Goal: Information Seeking & Learning: Learn about a topic

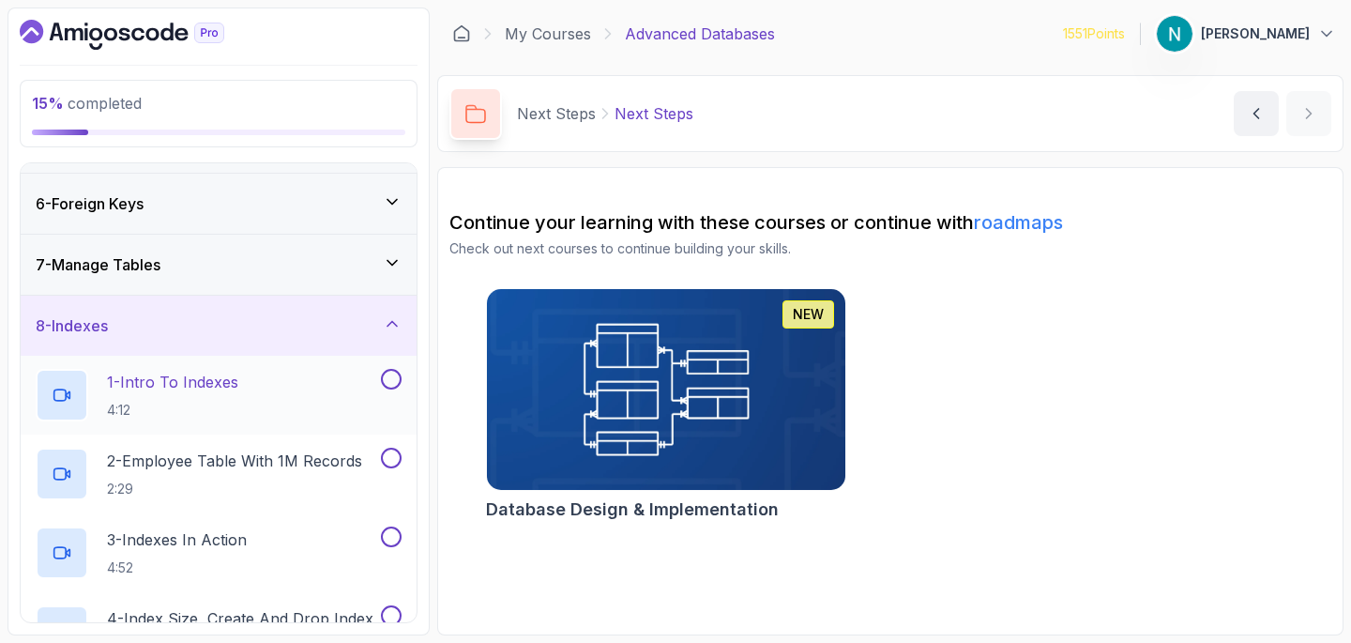
scroll to position [144, 0]
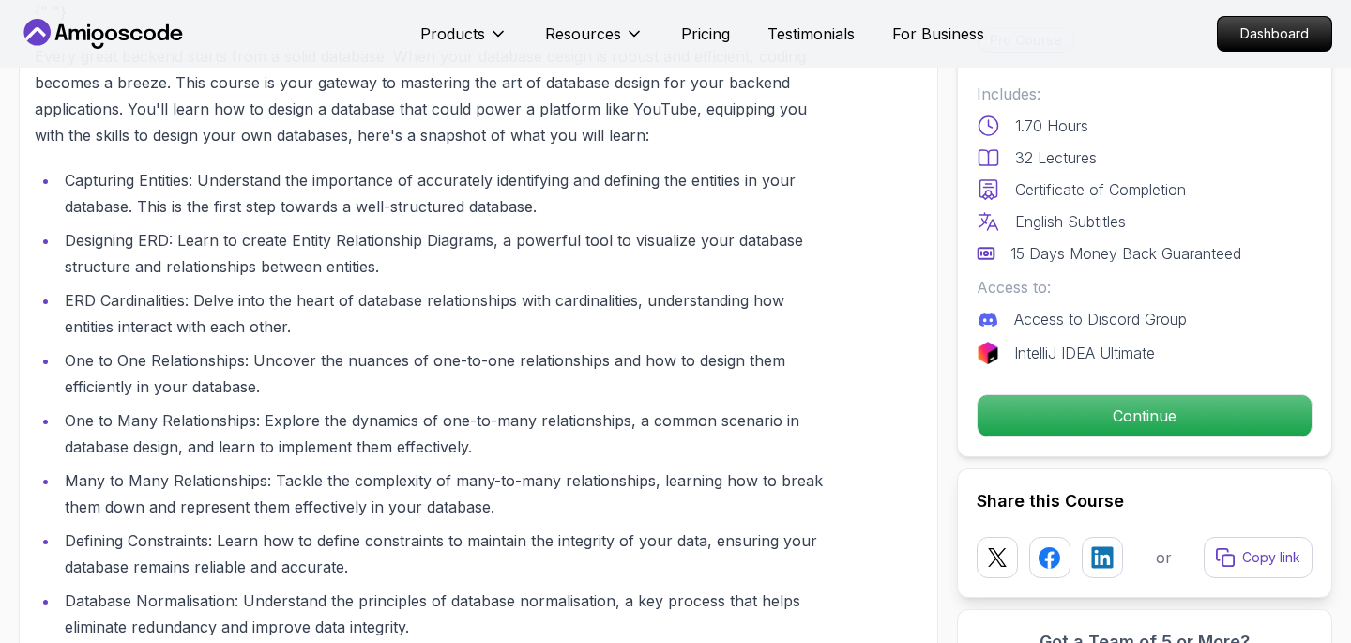
scroll to position [2038, 0]
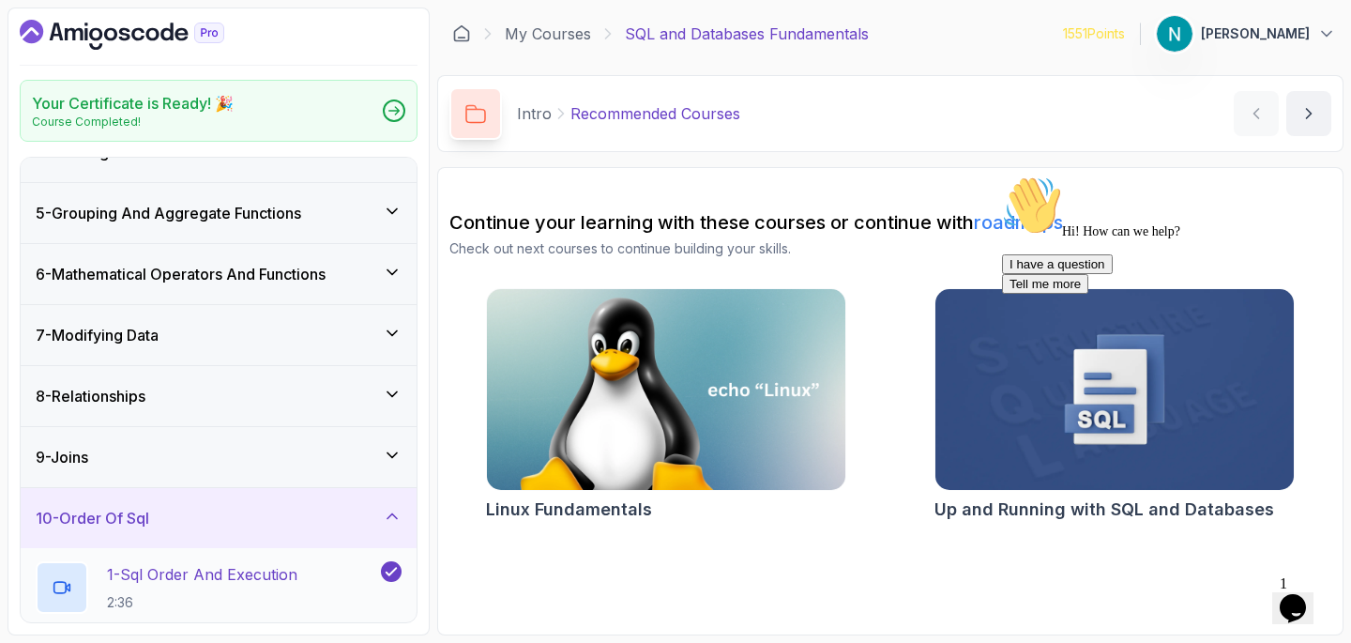
scroll to position [225, 0]
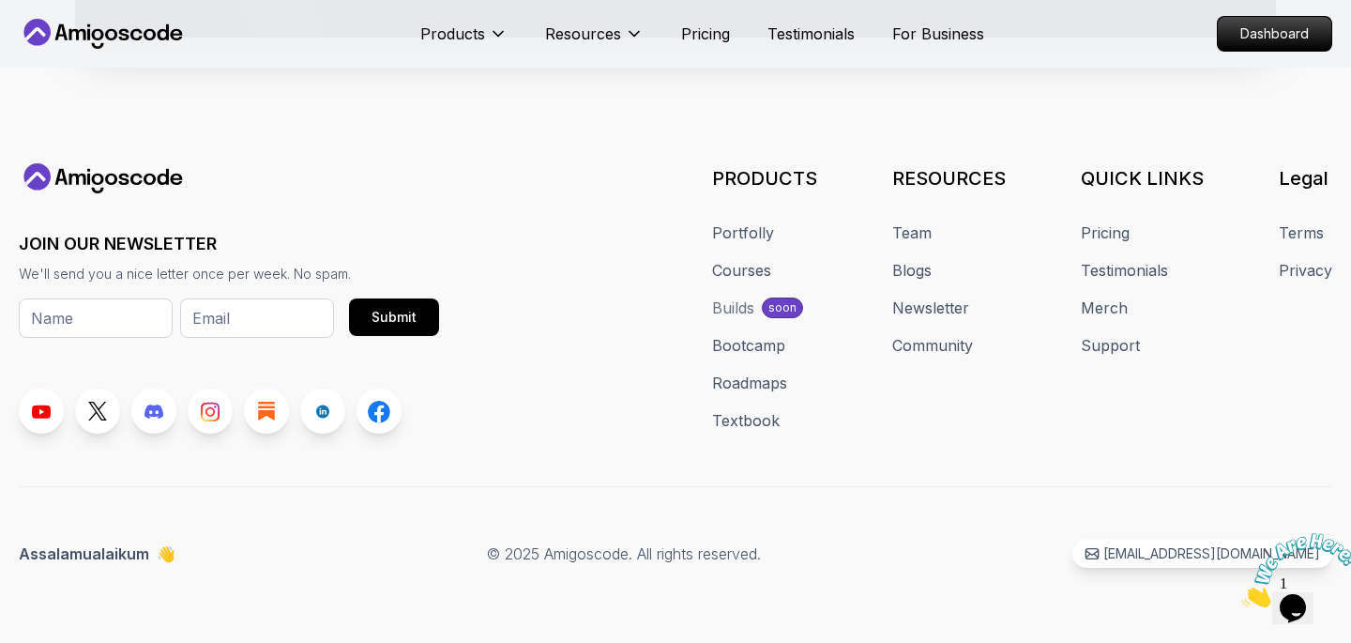
scroll to position [982, 0]
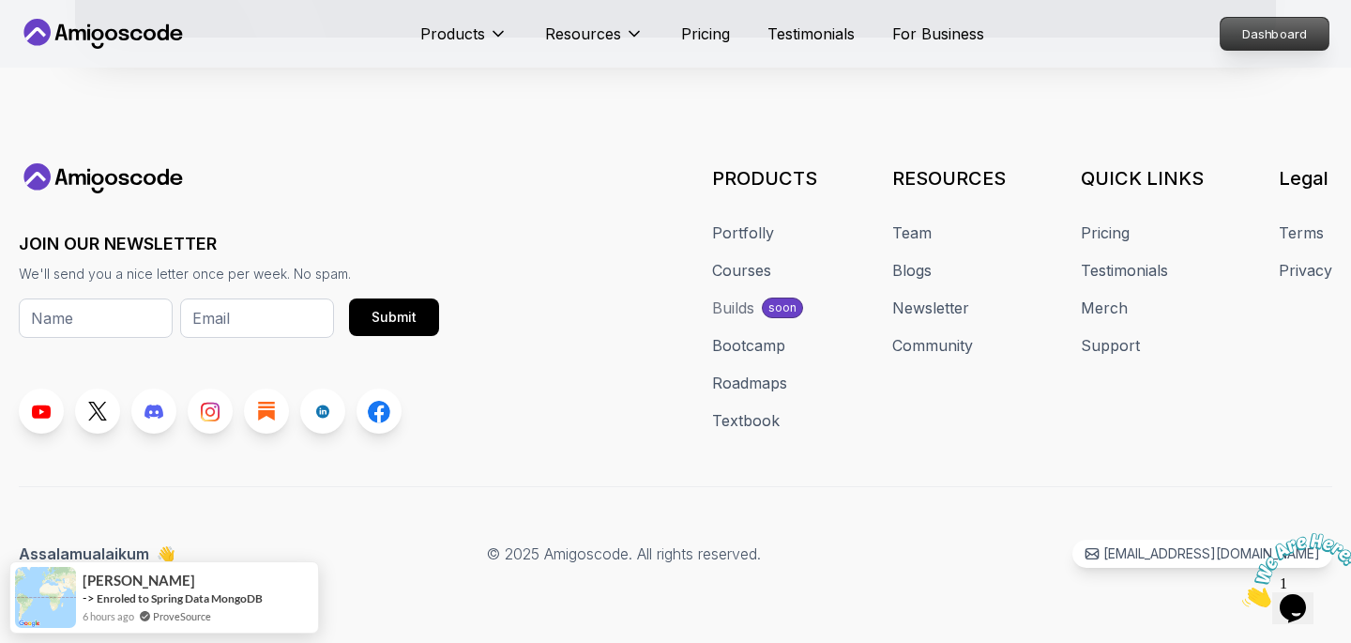
click at [1258, 37] on p "Dashboard" at bounding box center [1275, 34] width 108 height 32
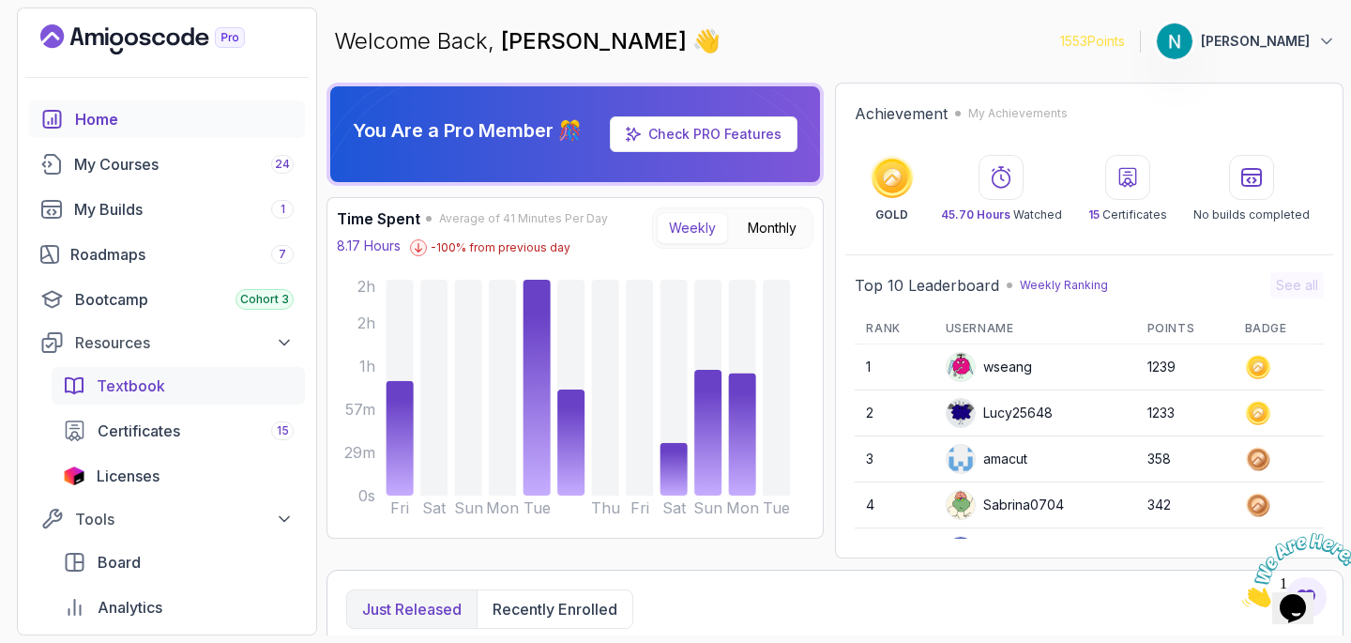
scroll to position [7, 0]
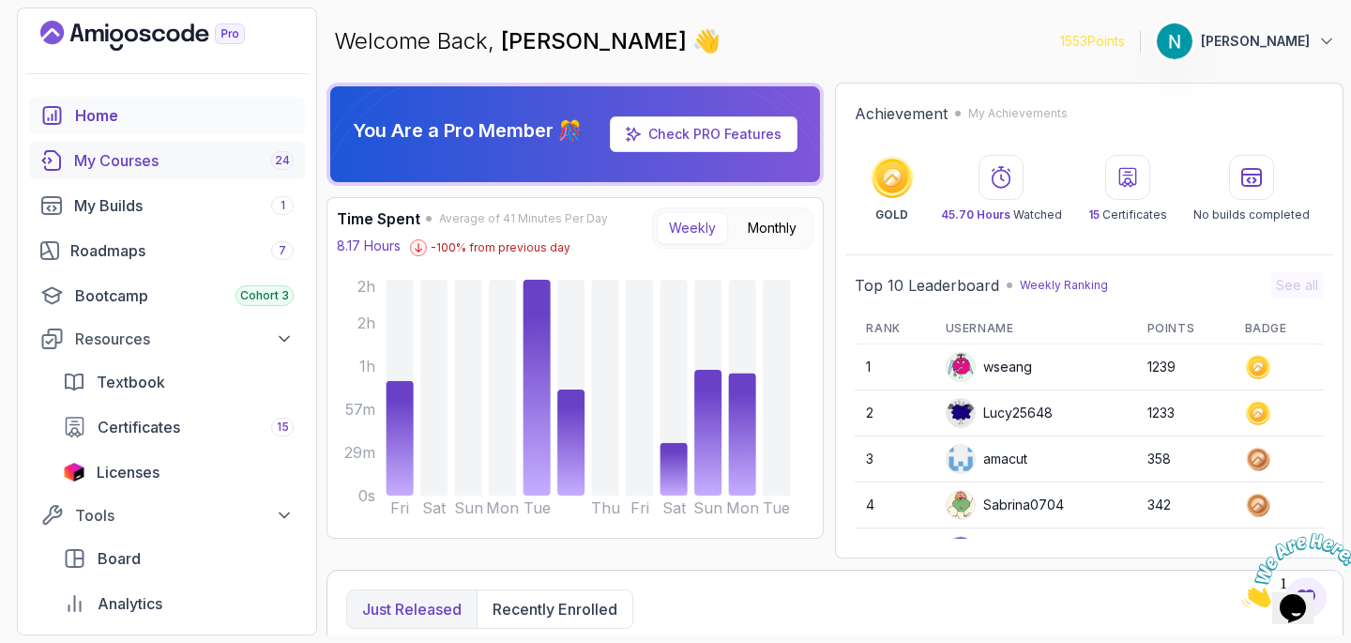
click at [133, 170] on div "My Courses 24" at bounding box center [184, 160] width 220 height 23
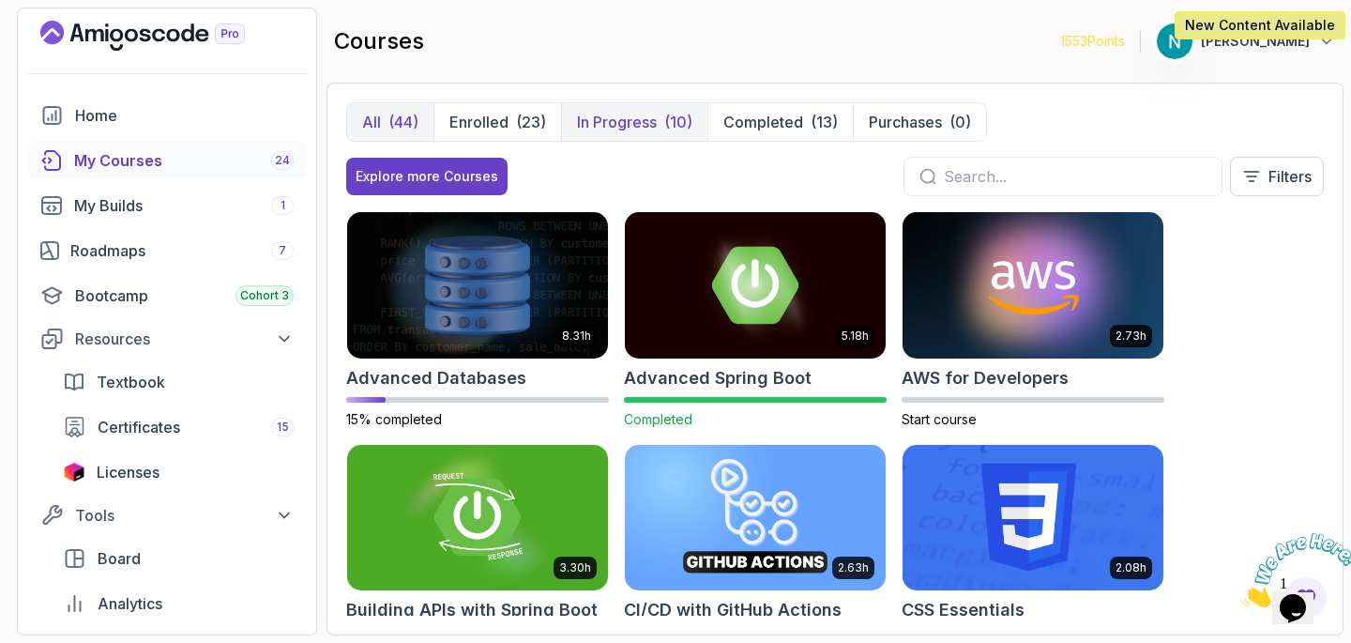
click at [616, 122] on p "In Progress" at bounding box center [617, 122] width 80 height 23
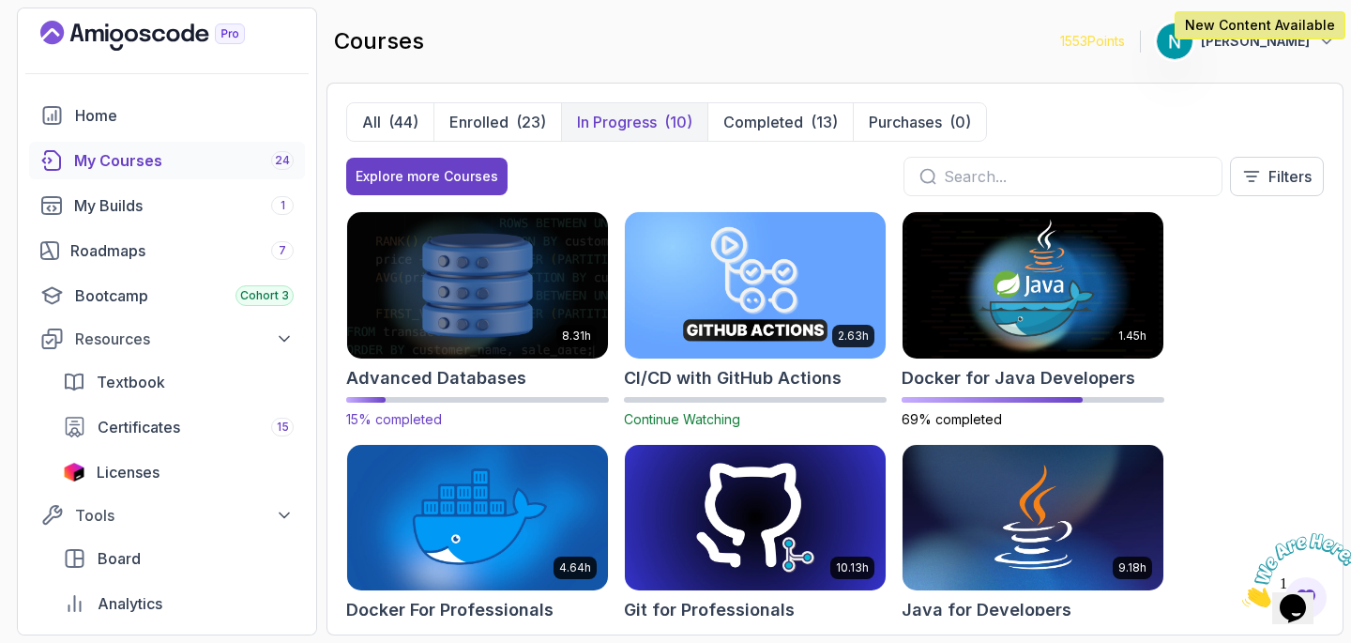
click at [428, 283] on img at bounding box center [478, 284] width 274 height 153
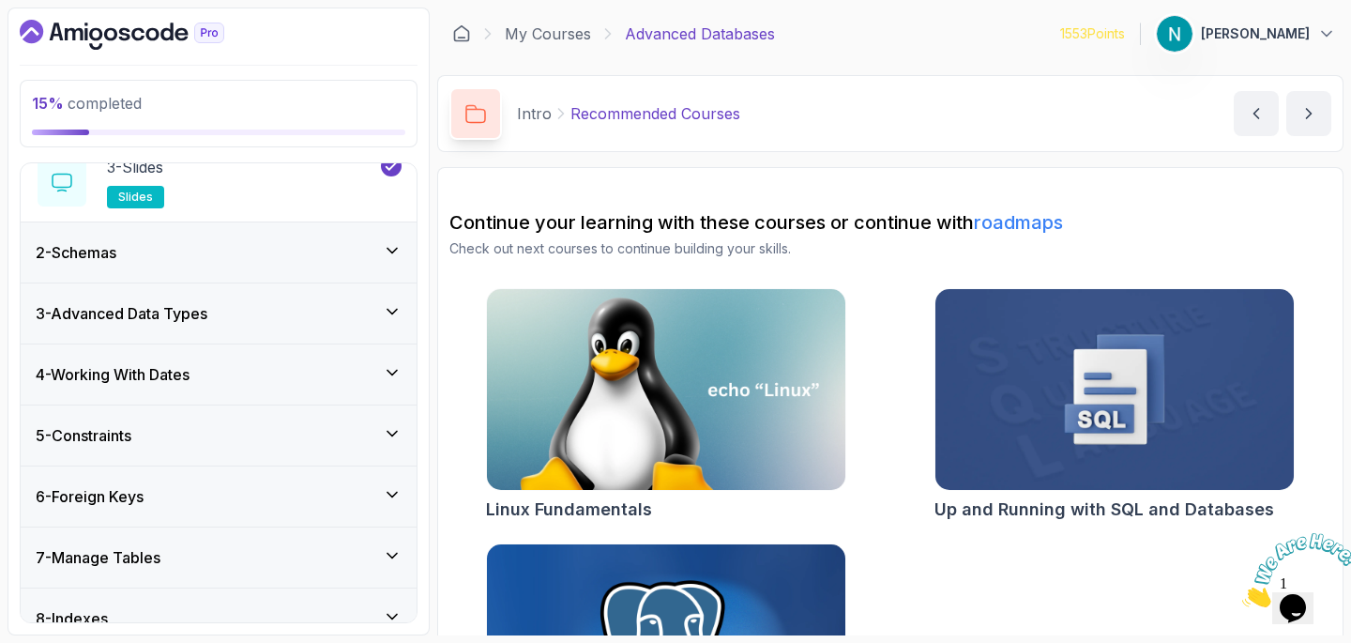
scroll to position [276, 0]
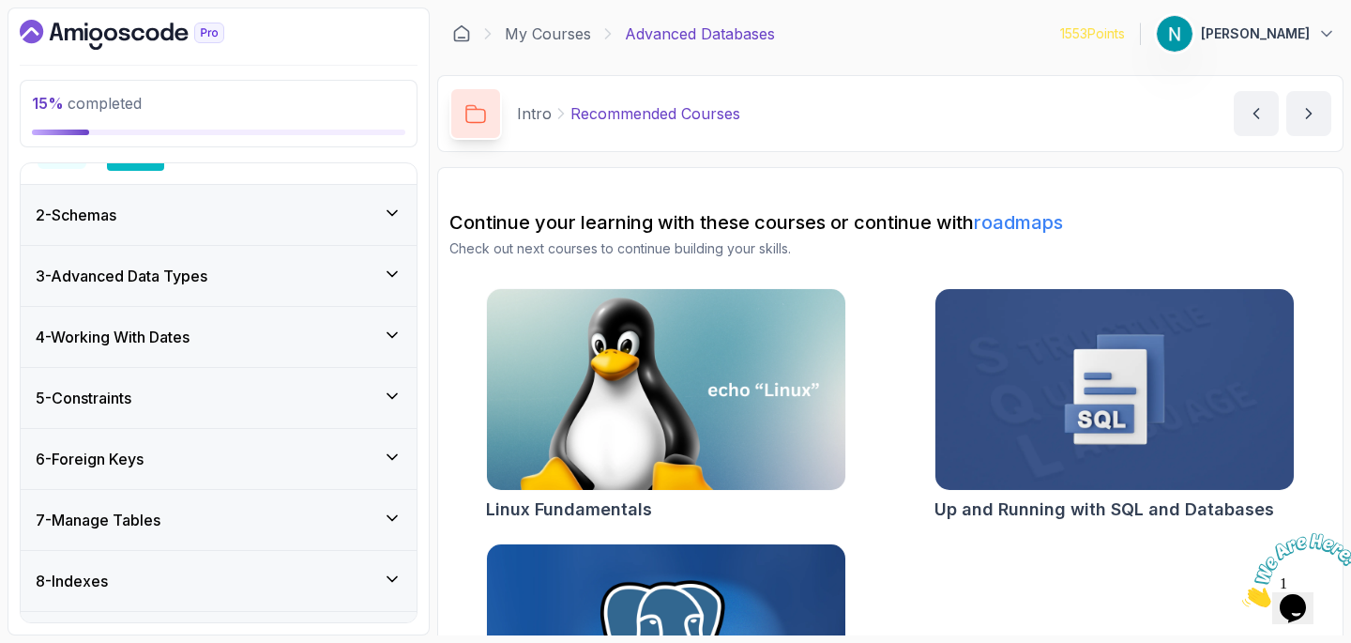
click at [383, 284] on div "3 - Advanced Data Types" at bounding box center [219, 276] width 366 height 23
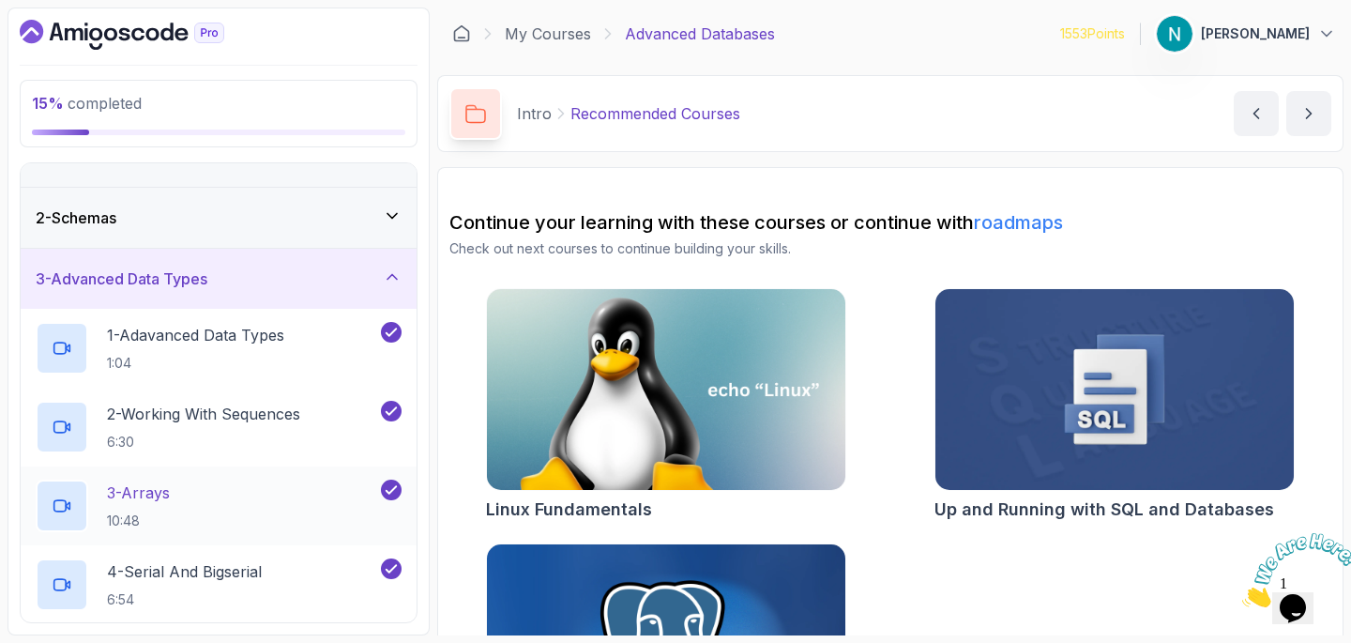
scroll to position [15, 0]
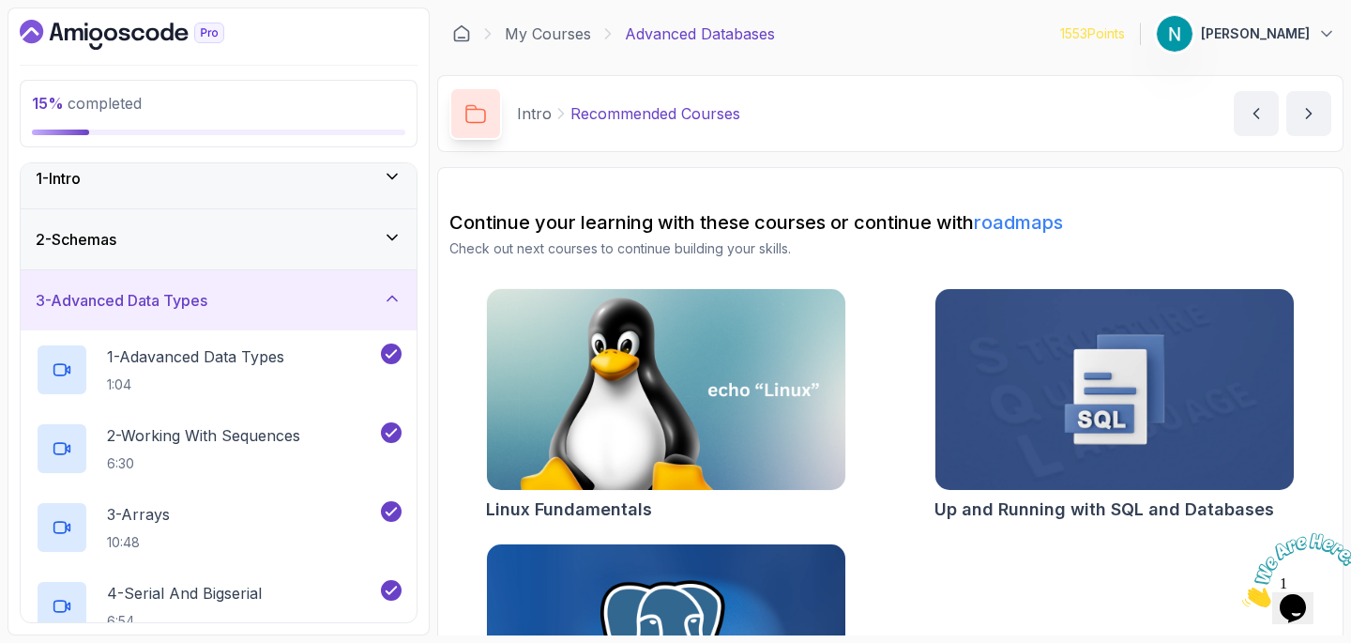
click at [394, 292] on icon at bounding box center [392, 298] width 19 height 19
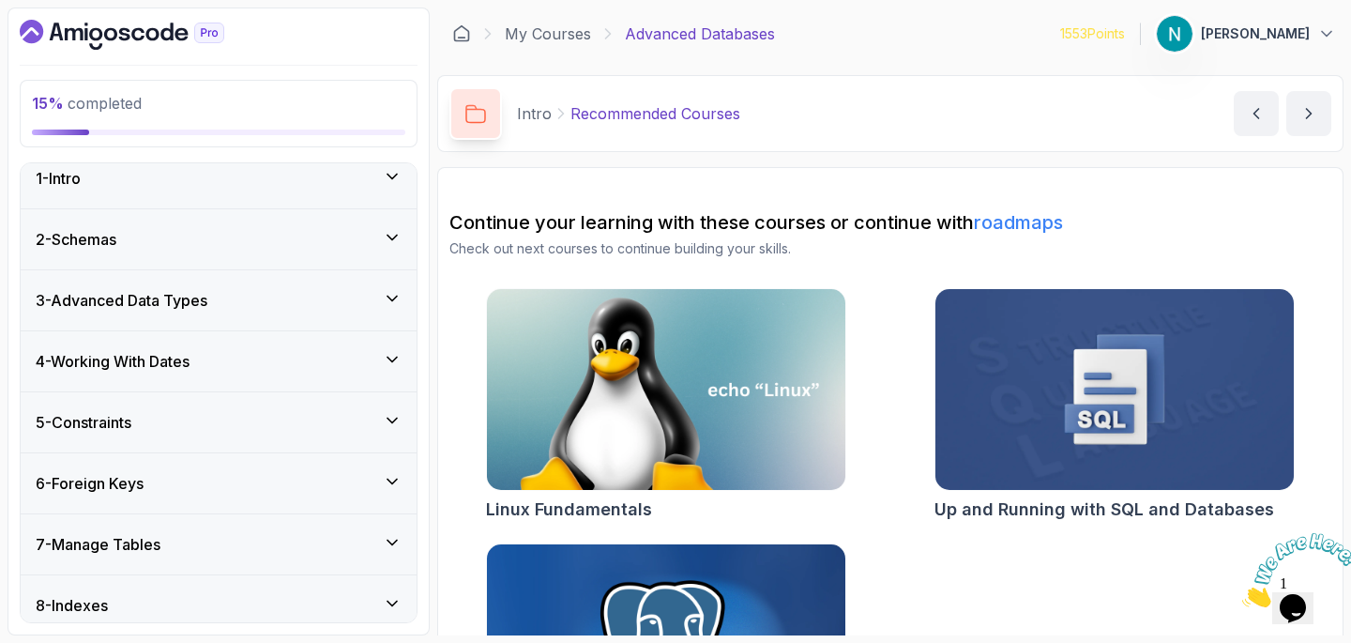
click at [359, 353] on div "4 - Working With Dates" at bounding box center [219, 361] width 366 height 23
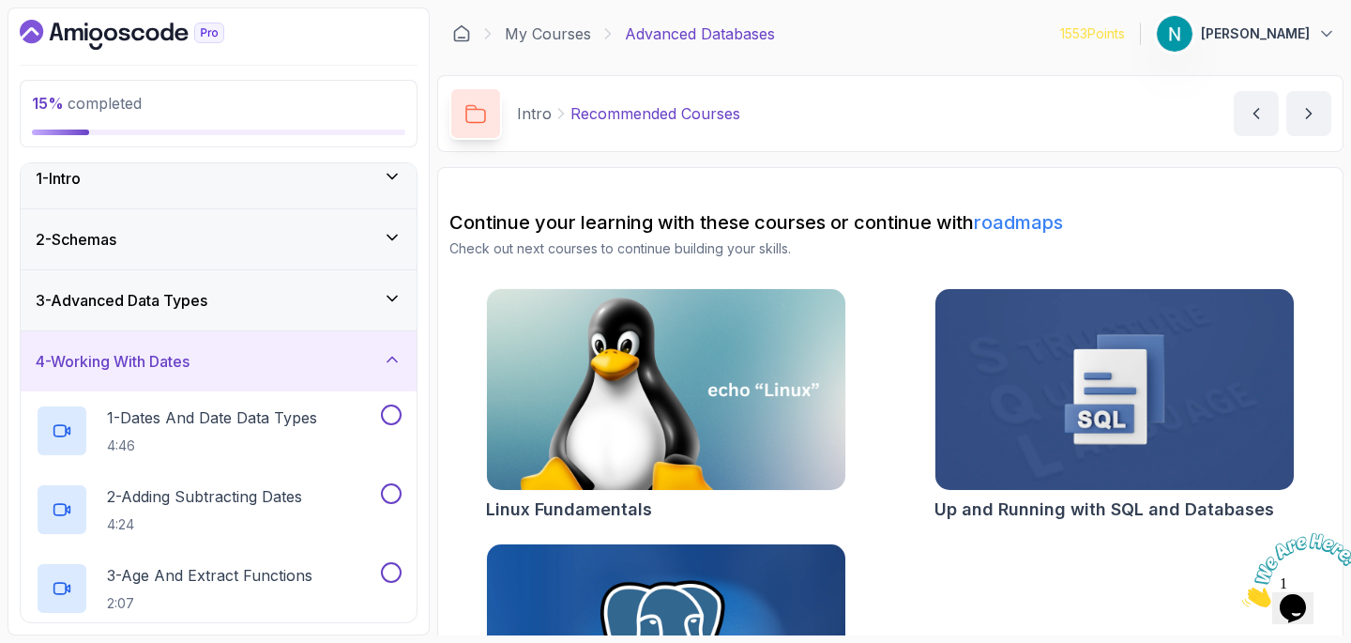
scroll to position [86, 0]
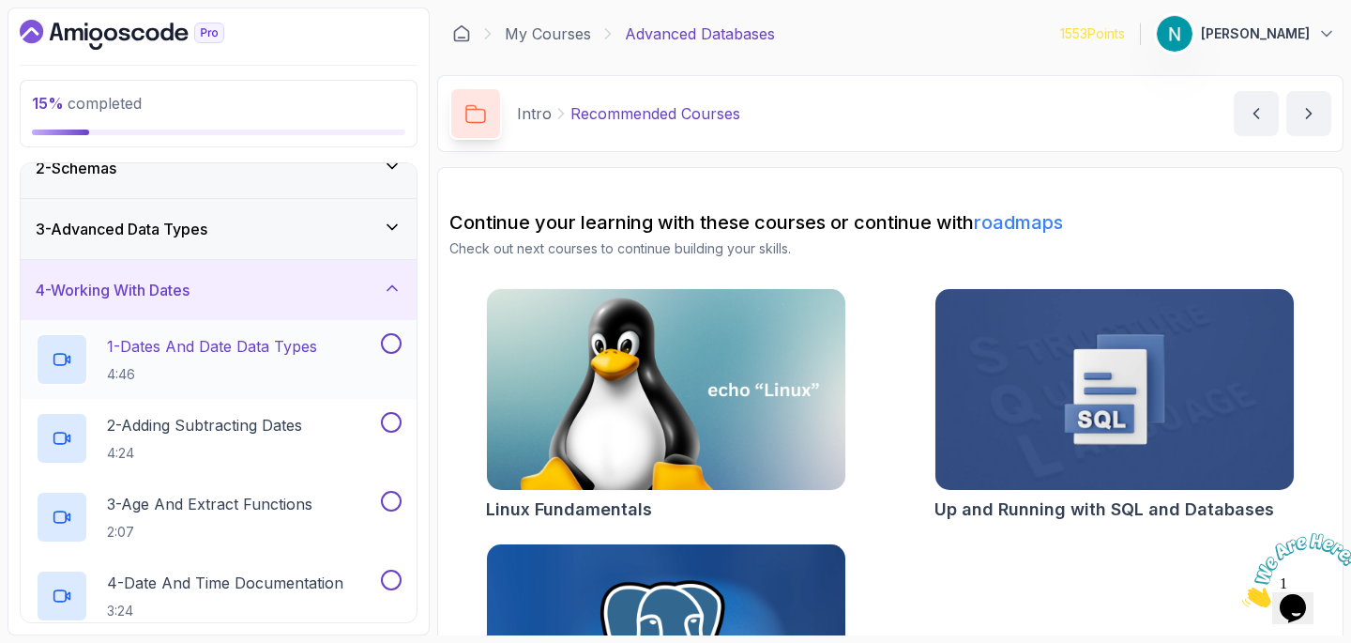
click at [306, 347] on p "1 - Dates And Date Data Types" at bounding box center [212, 346] width 210 height 23
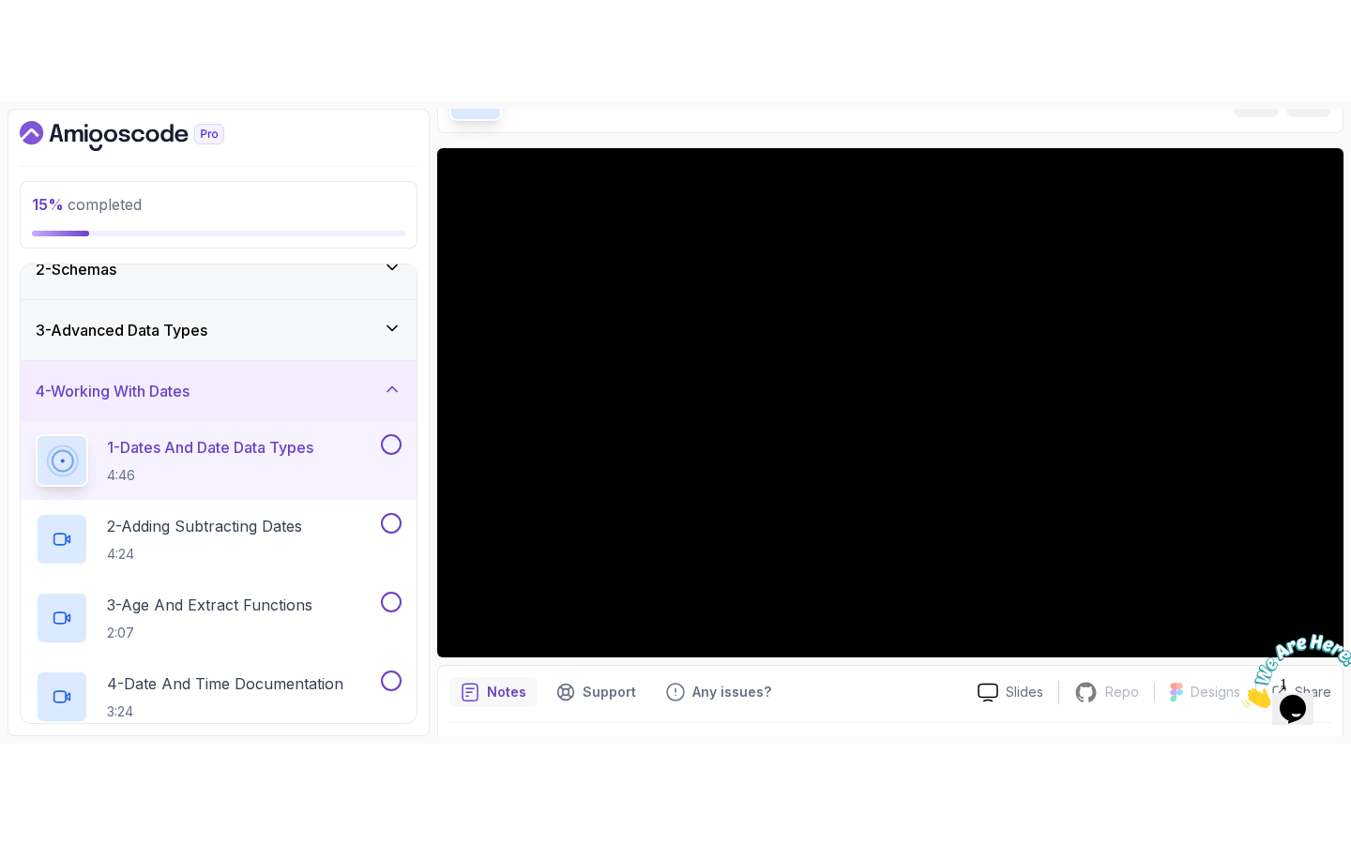
scroll to position [138, 0]
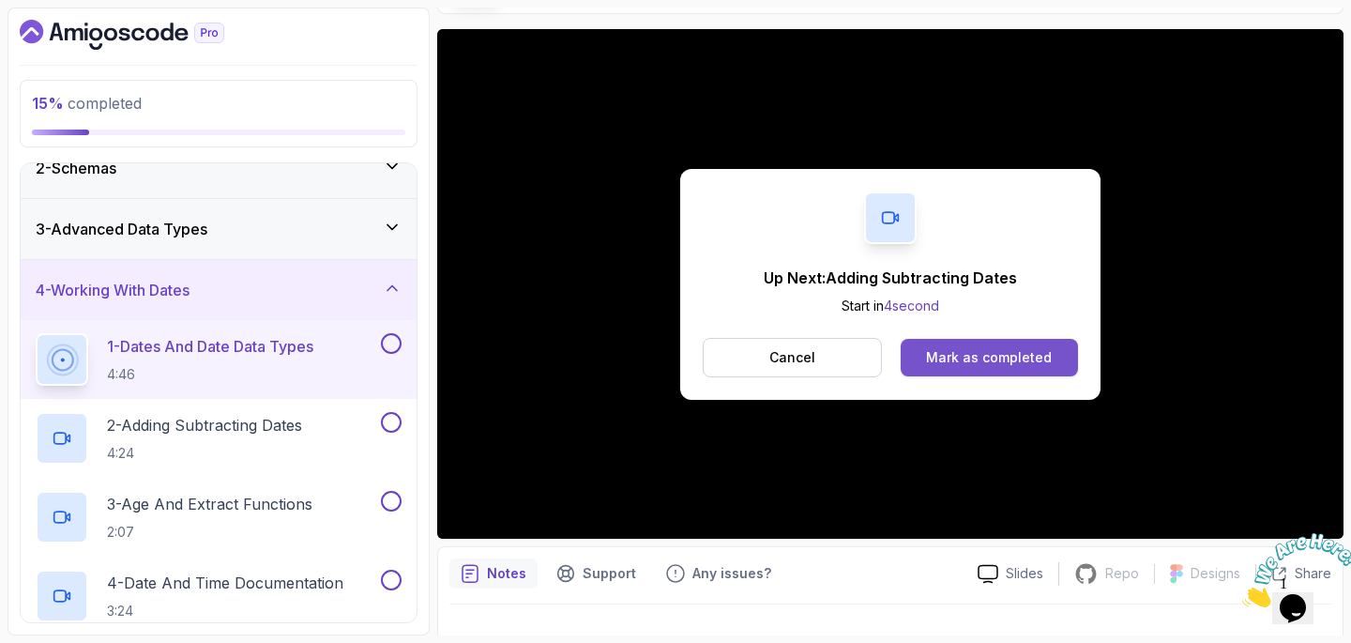
click at [993, 356] on div "Mark as completed" at bounding box center [989, 357] width 126 height 19
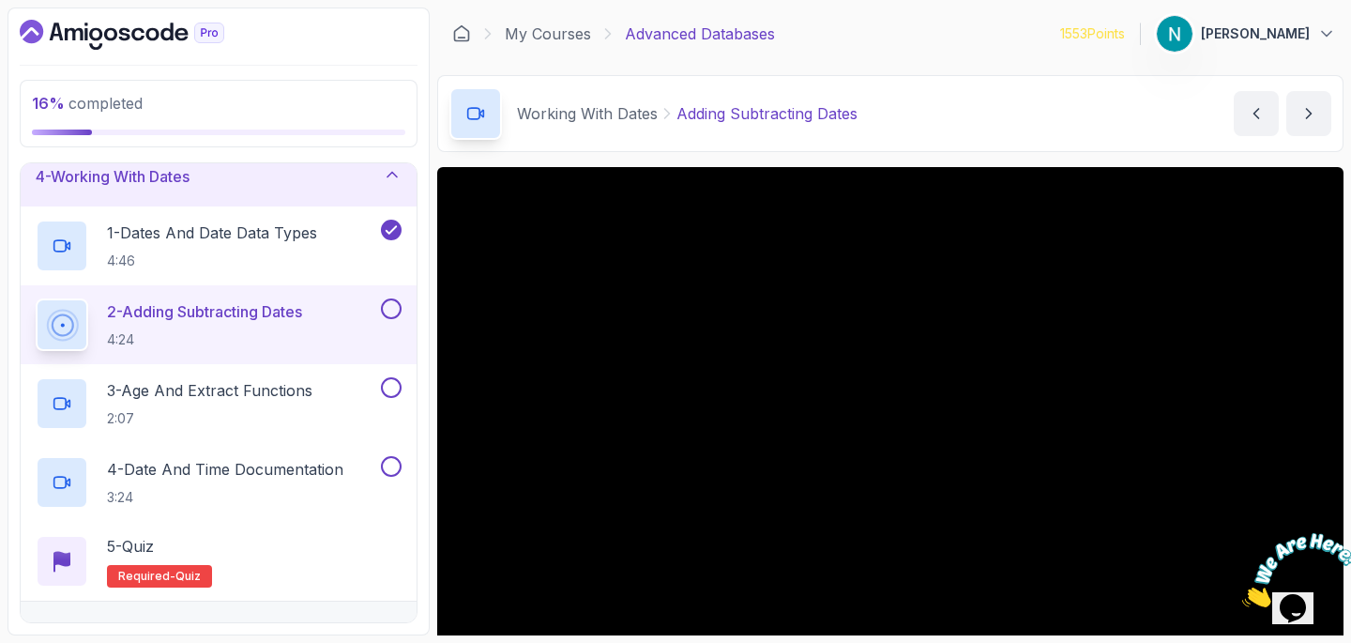
scroll to position [201, 0]
click at [394, 307] on button at bounding box center [391, 307] width 21 height 21
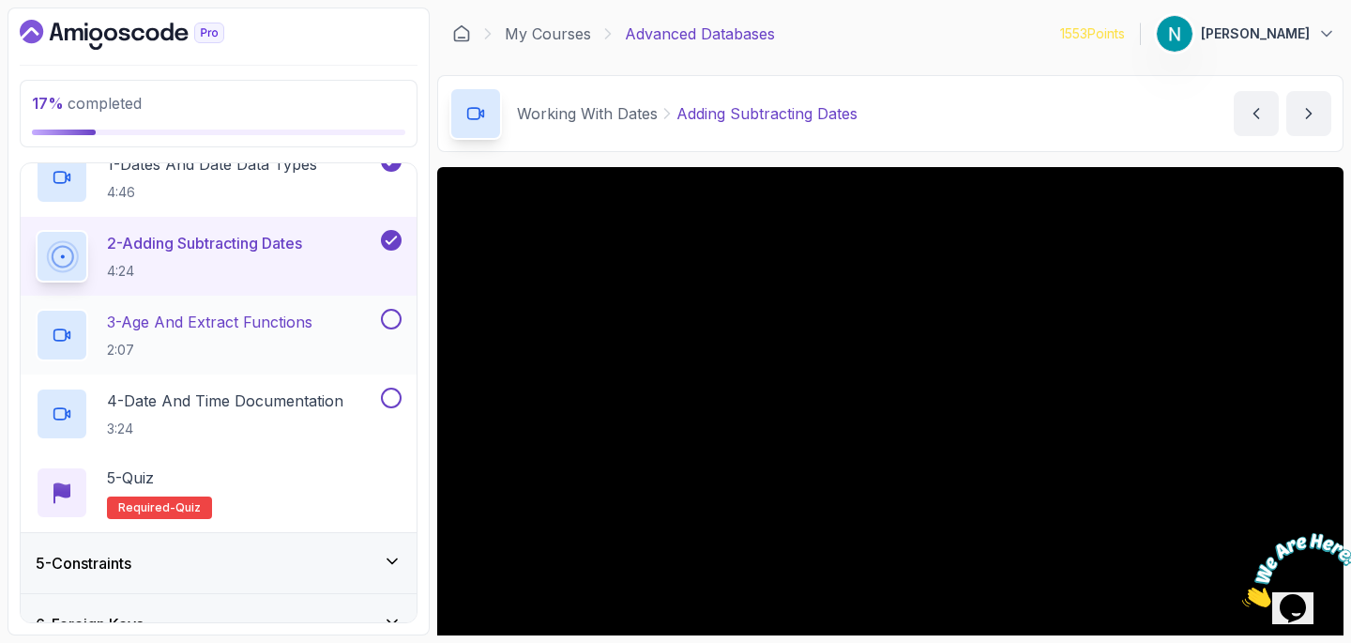
scroll to position [276, 0]
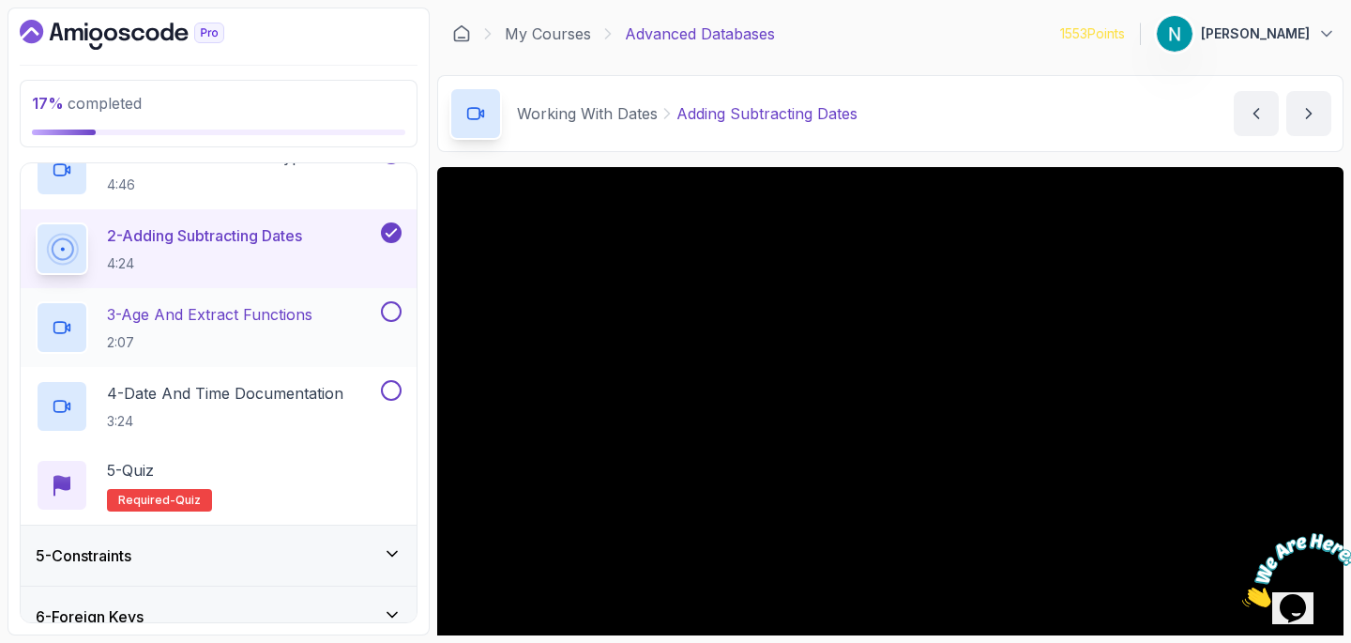
click at [385, 316] on button at bounding box center [391, 311] width 21 height 21
click at [391, 385] on button at bounding box center [391, 390] width 21 height 21
click at [311, 482] on div "5 - Quiz Required- quiz" at bounding box center [219, 485] width 366 height 53
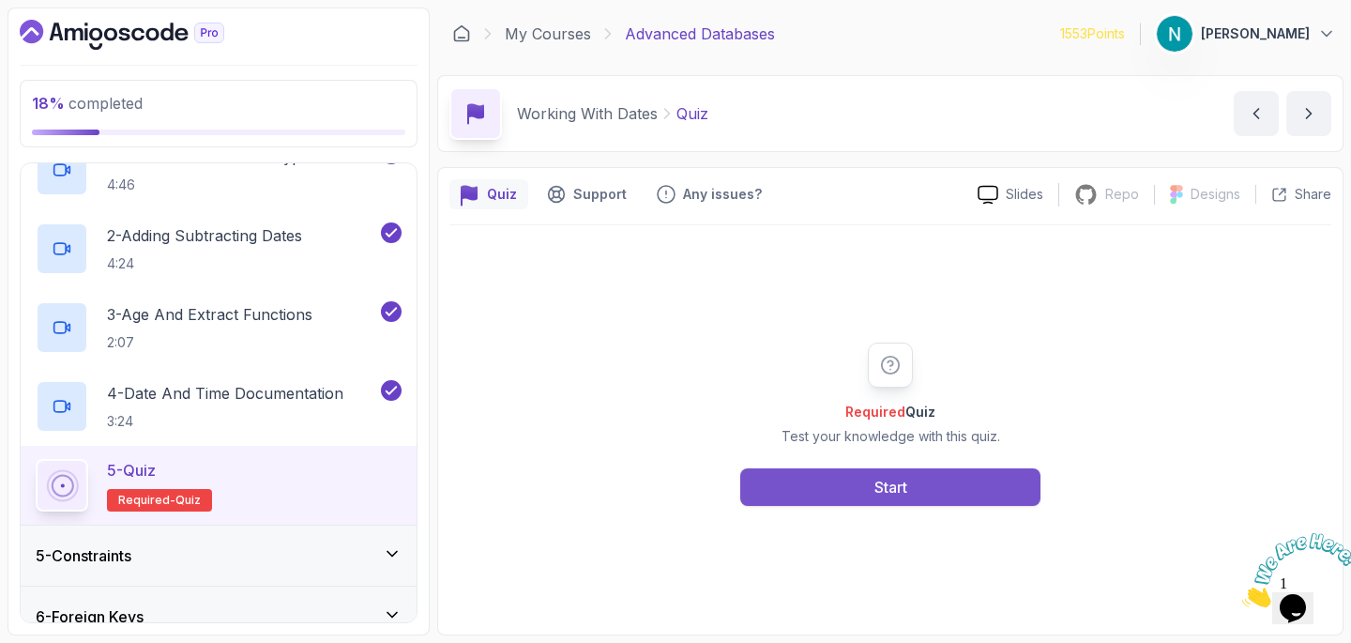
click at [861, 488] on button "Start" at bounding box center [890, 487] width 300 height 38
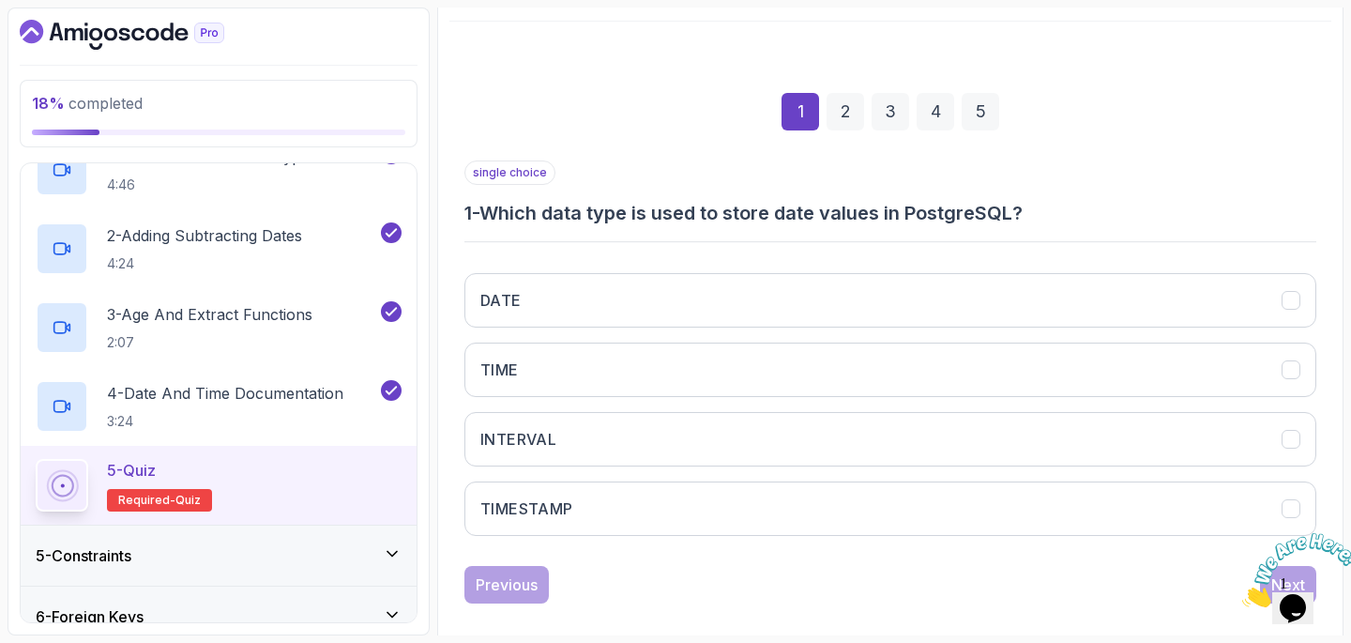
scroll to position [225, 0]
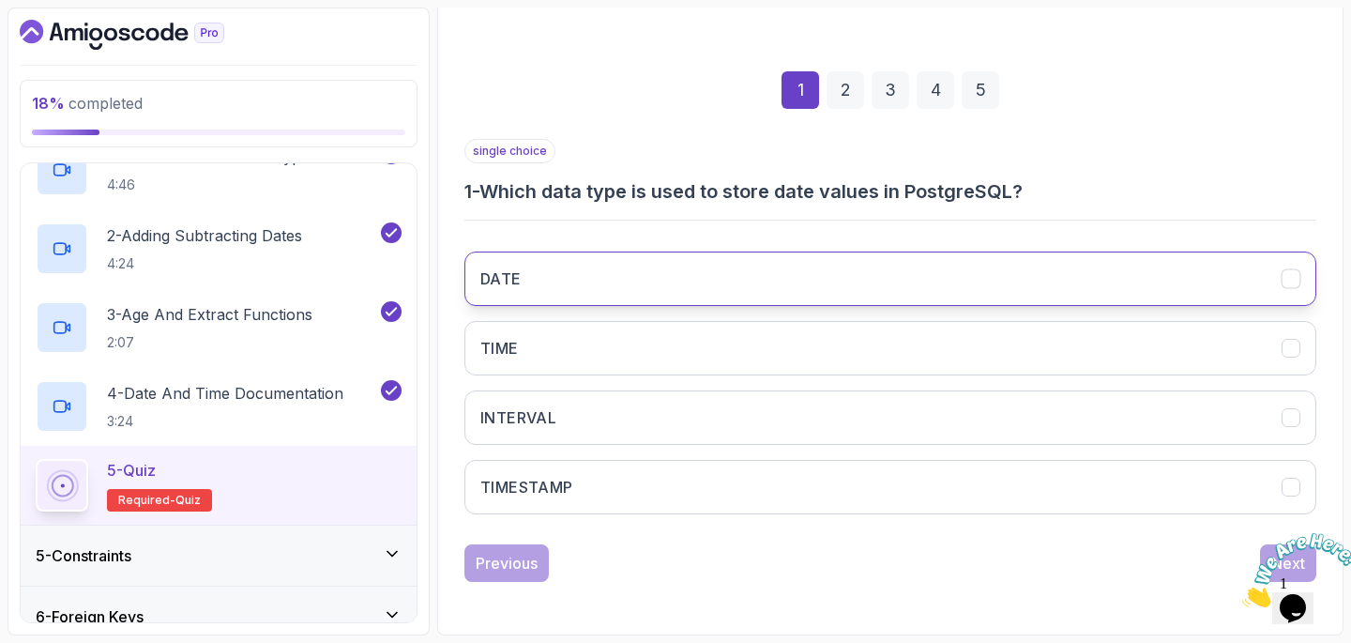
click at [705, 256] on button "DATE" at bounding box center [890, 278] width 852 height 54
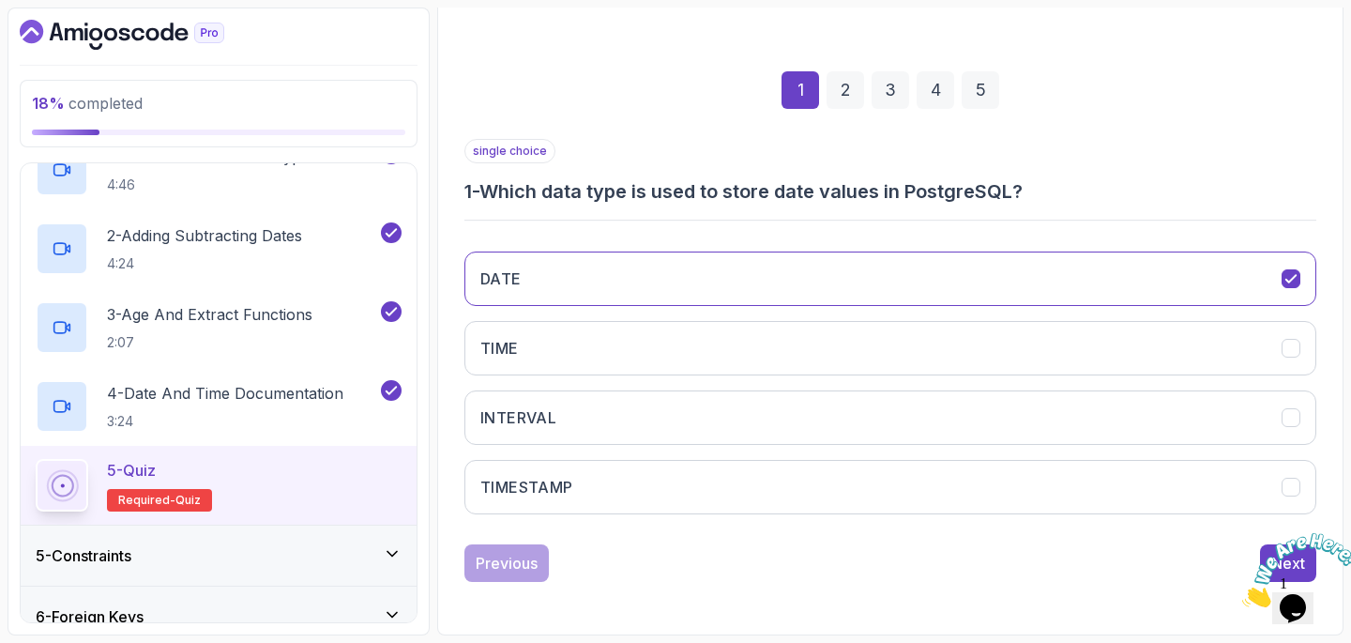
click at [1242, 594] on icon "Close" at bounding box center [1242, 602] width 0 height 16
click at [1281, 554] on div "Next" at bounding box center [1288, 563] width 34 height 23
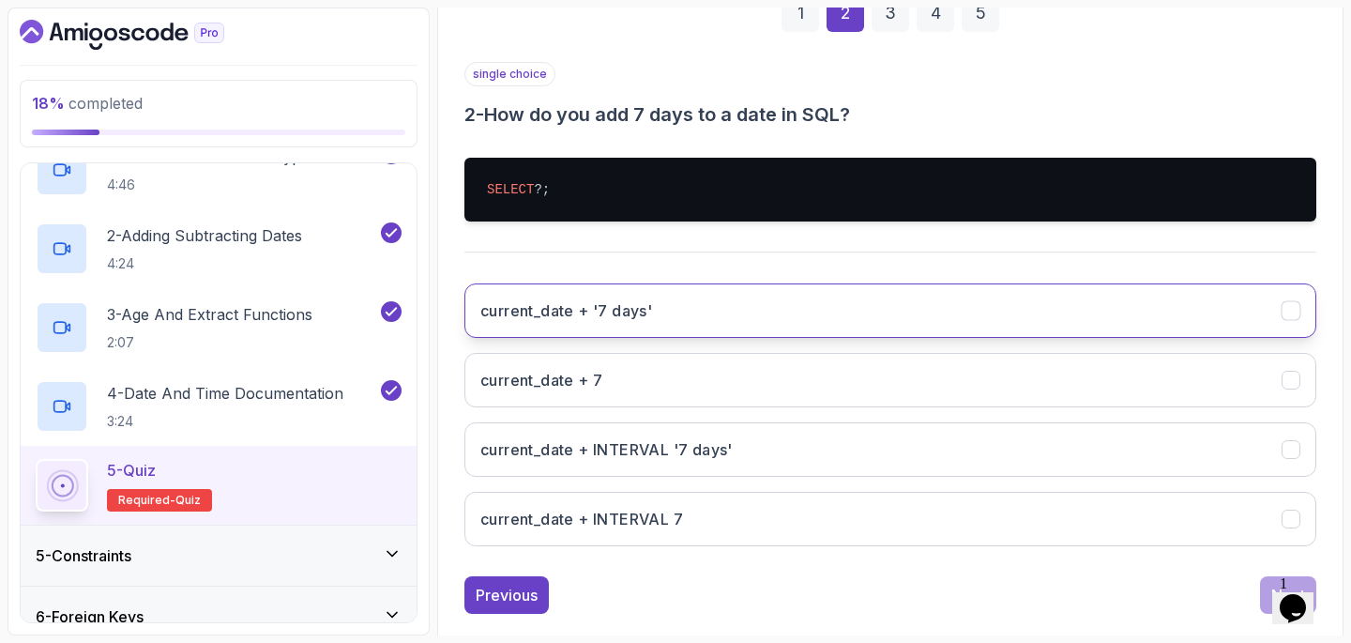
scroll to position [311, 0]
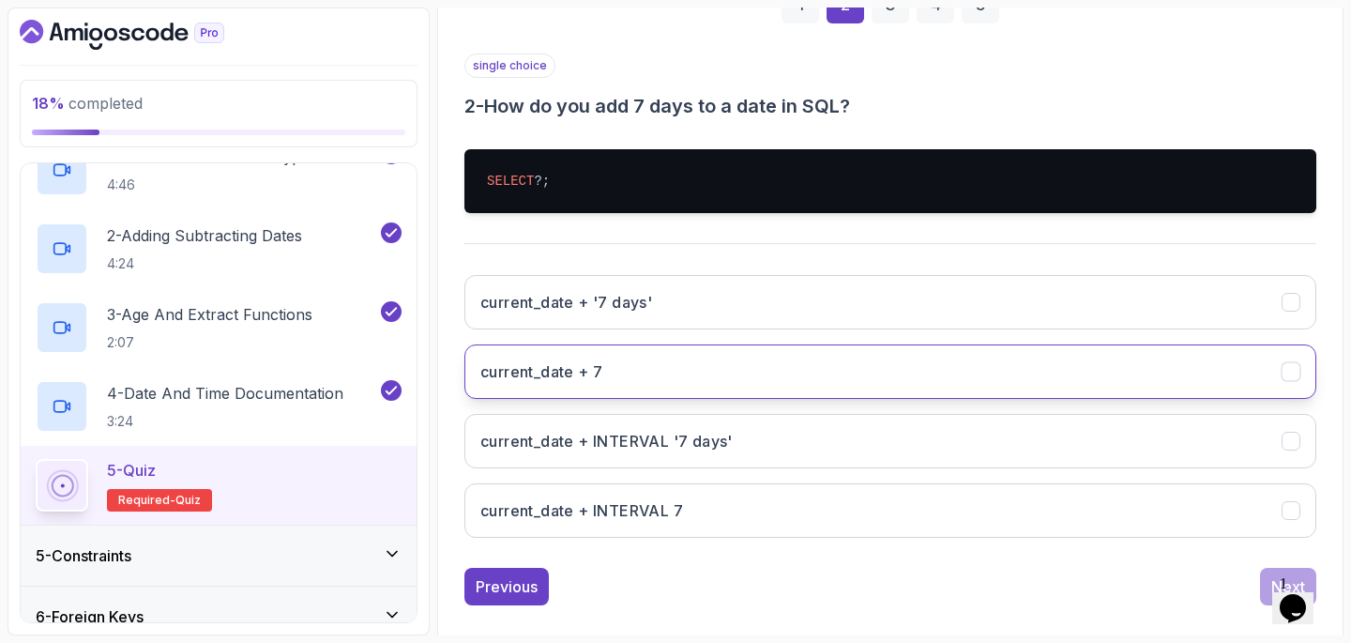
click at [931, 372] on button "current_date + 7" at bounding box center [890, 371] width 852 height 54
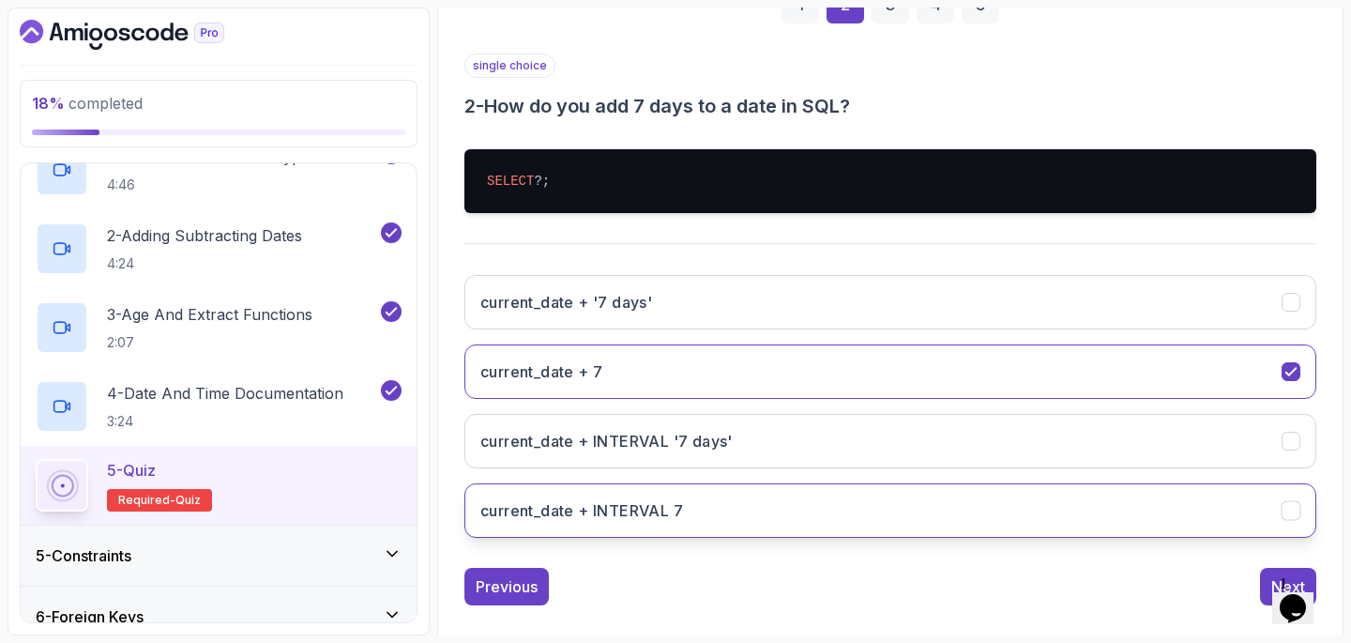
scroll to position [334, 0]
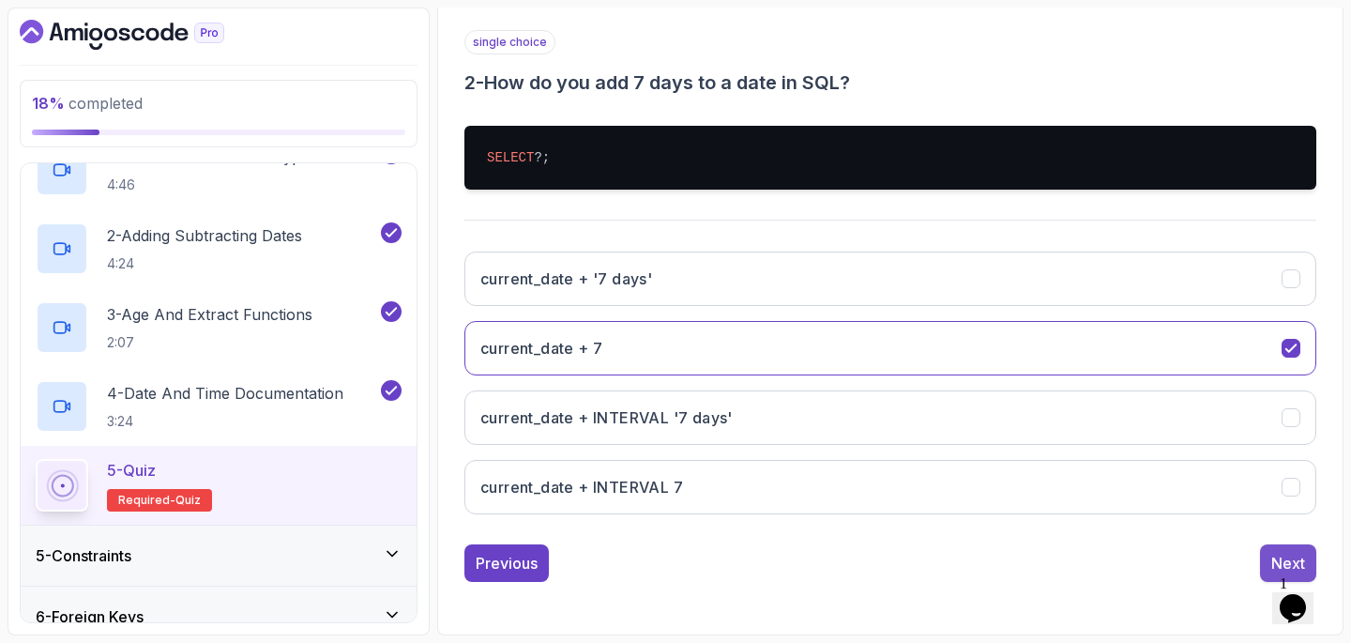
click at [1276, 561] on div "Next" at bounding box center [1288, 563] width 34 height 23
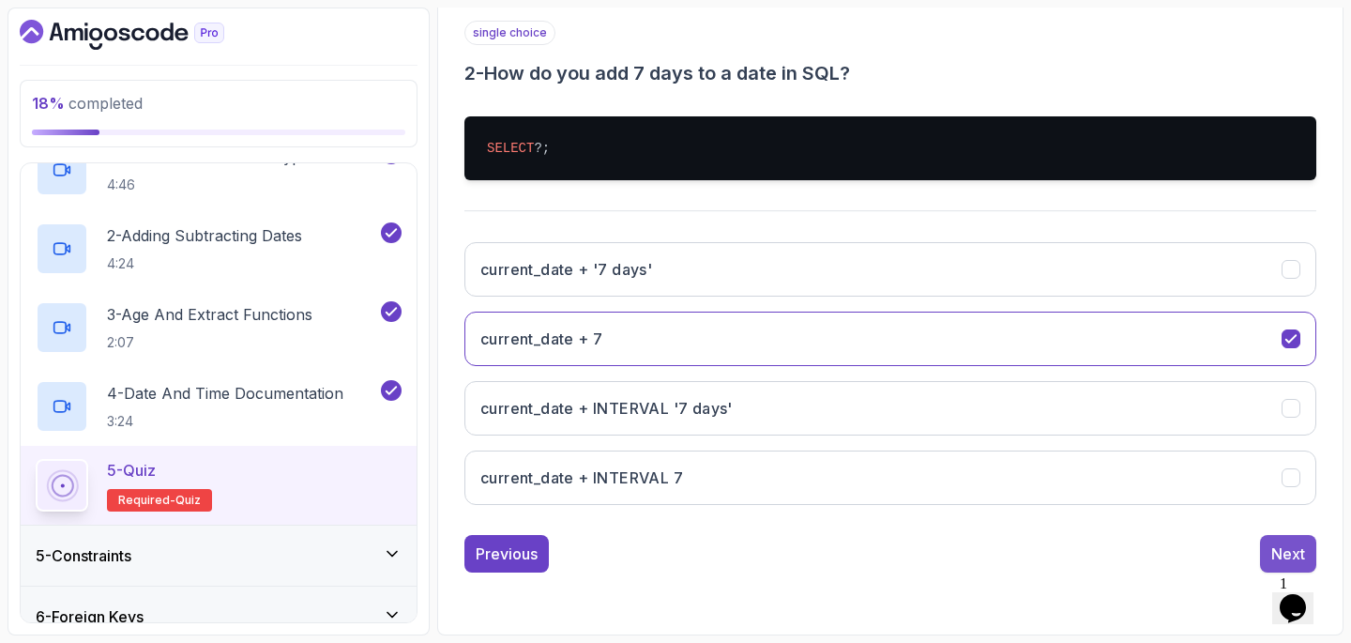
scroll to position [225, 0]
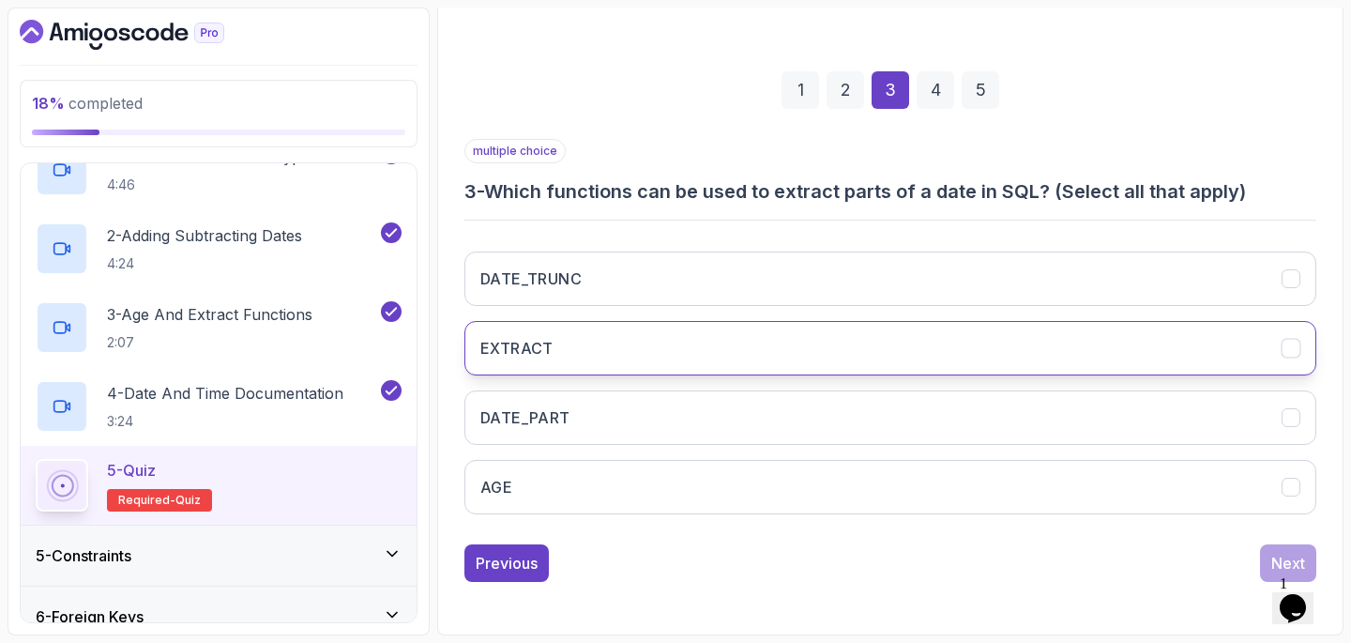
click at [759, 356] on button "EXTRACT" at bounding box center [890, 348] width 852 height 54
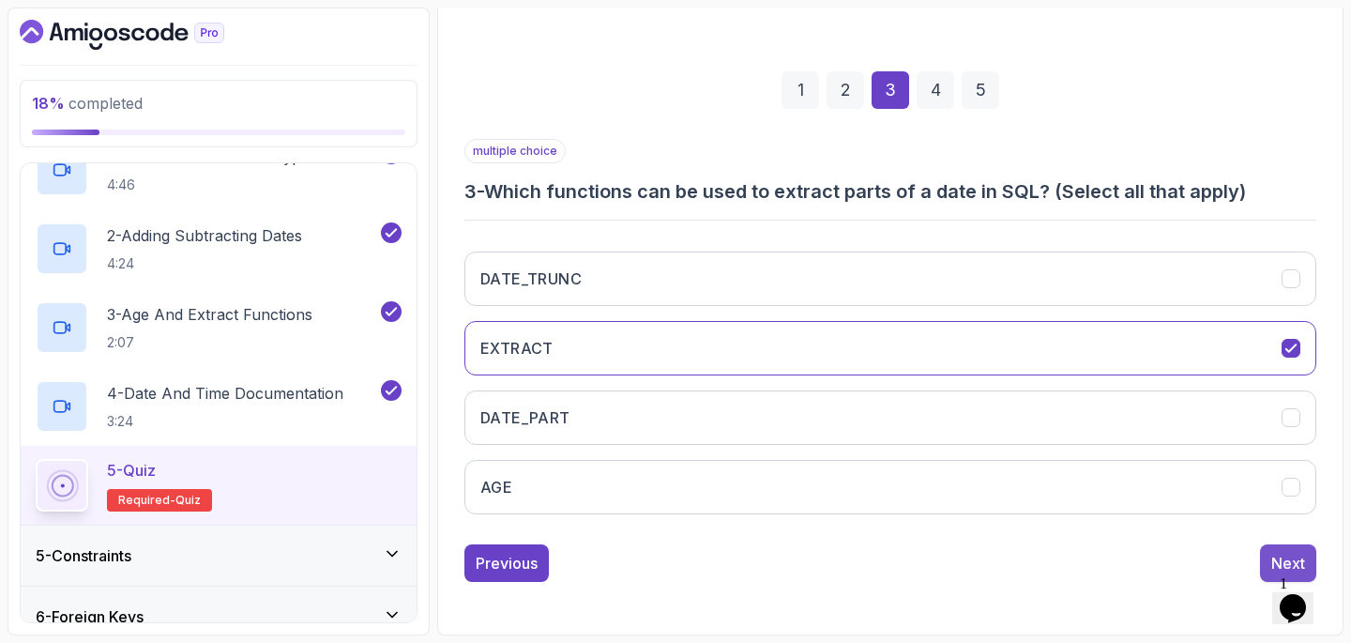
click at [1273, 560] on div "Next" at bounding box center [1288, 563] width 34 height 23
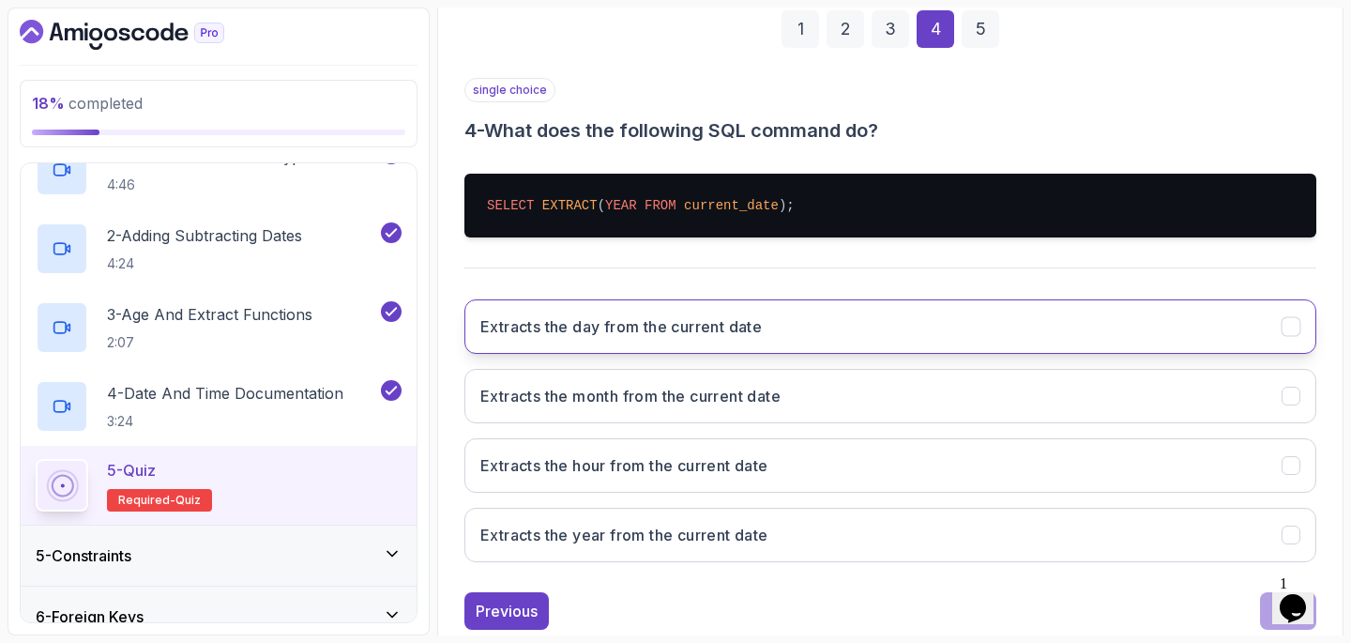
scroll to position [334, 0]
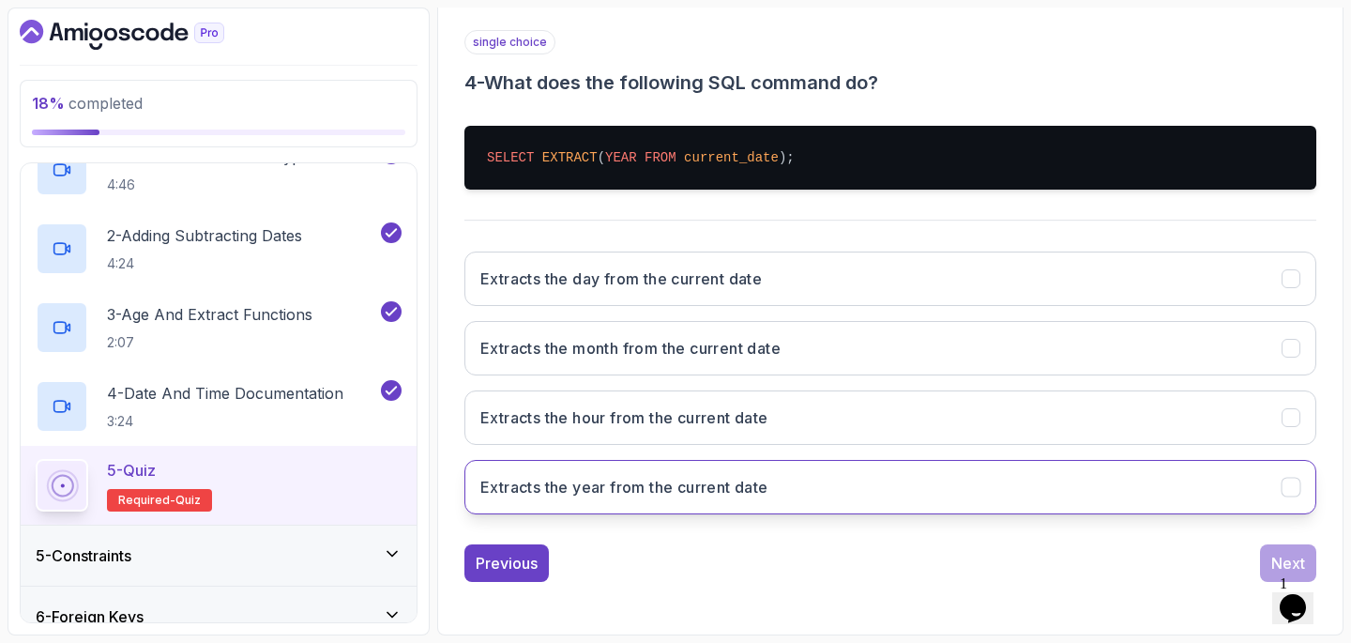
click at [1055, 482] on button "Extracts the year from the current date" at bounding box center [890, 487] width 852 height 54
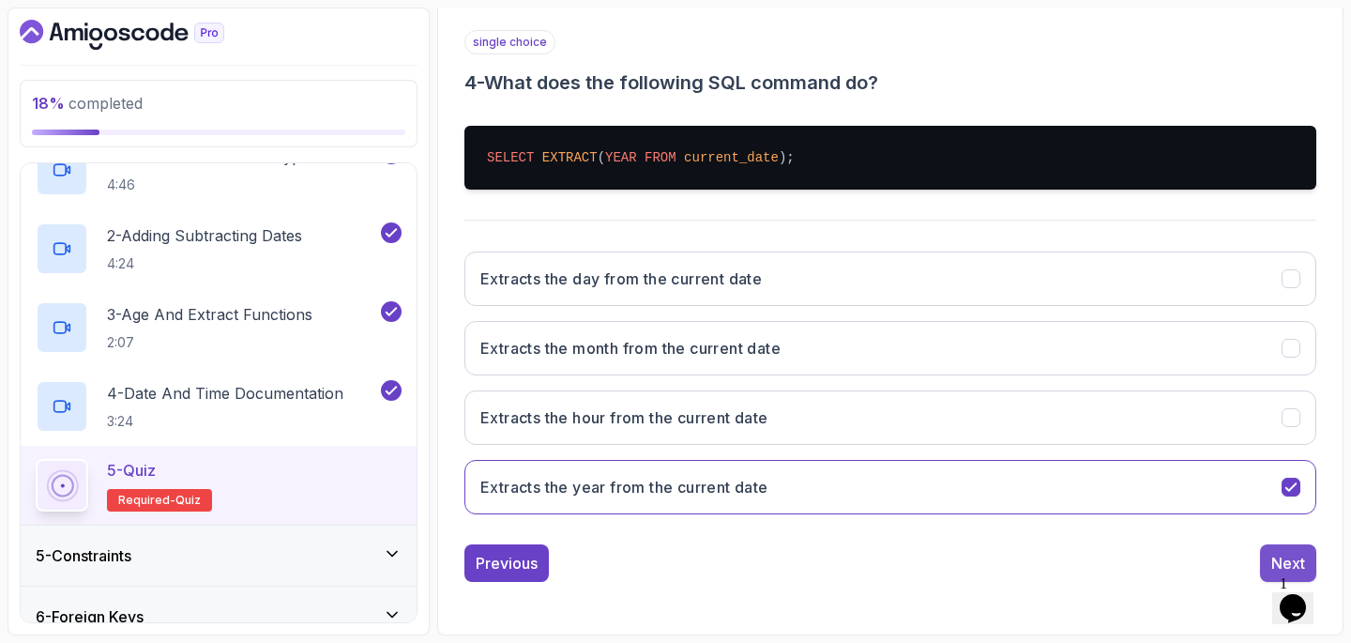
click at [1272, 561] on div "Next" at bounding box center [1288, 563] width 34 height 23
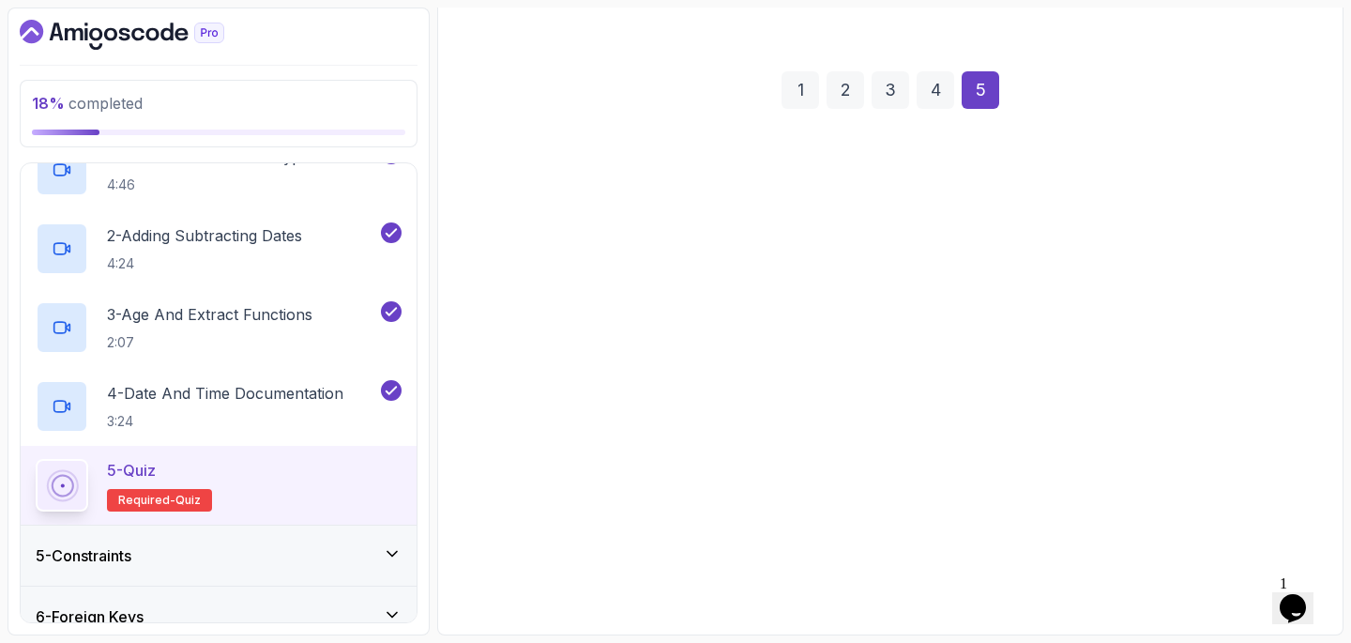
scroll to position [225, 0]
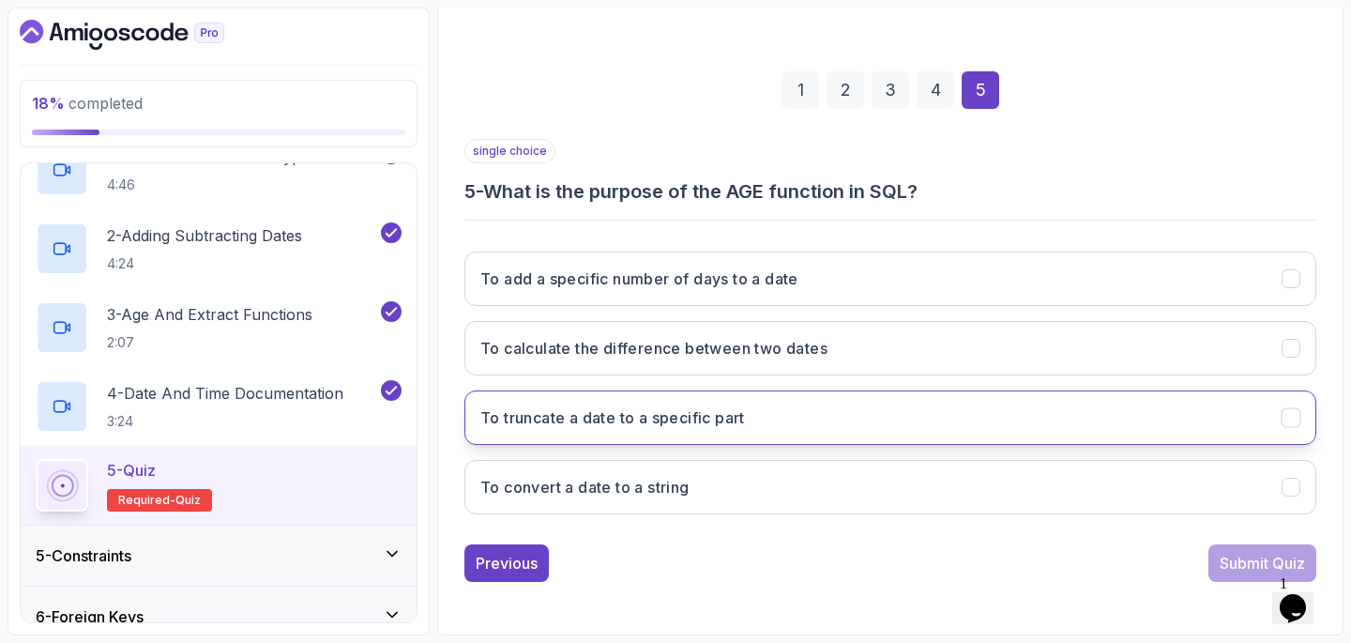
click at [1084, 411] on button "To truncate a date to a specific part" at bounding box center [890, 417] width 852 height 54
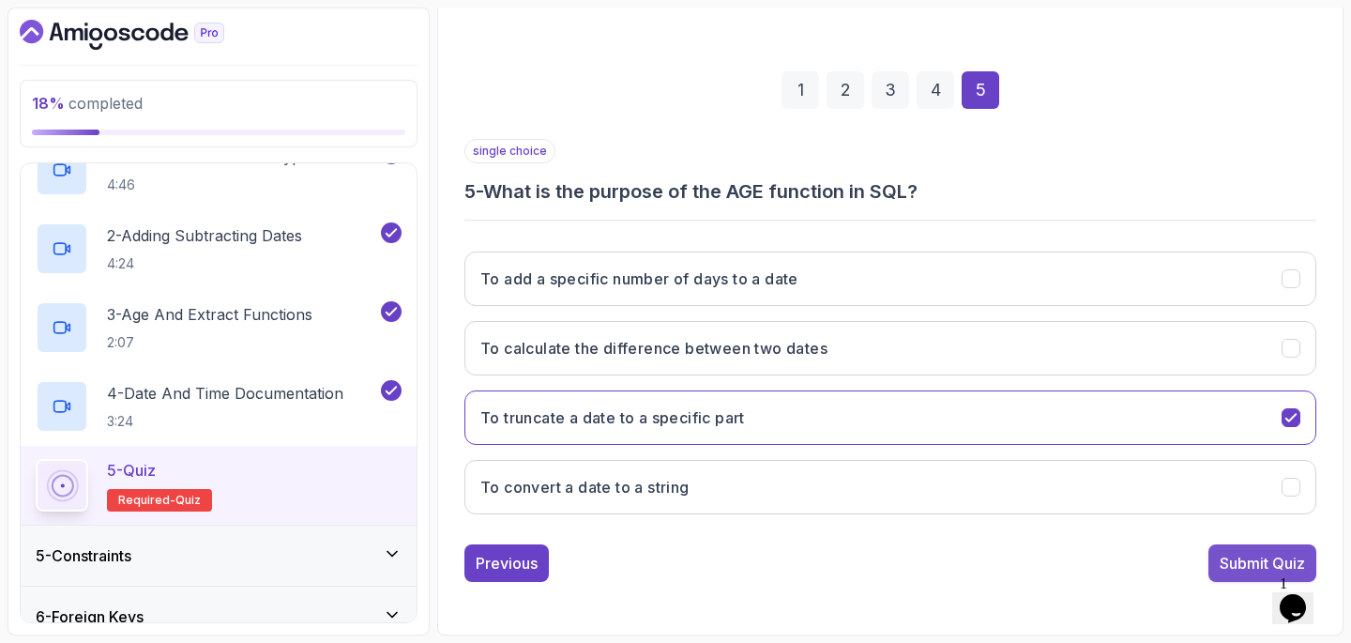
click at [1242, 559] on div "Submit Quiz" at bounding box center [1262, 563] width 85 height 23
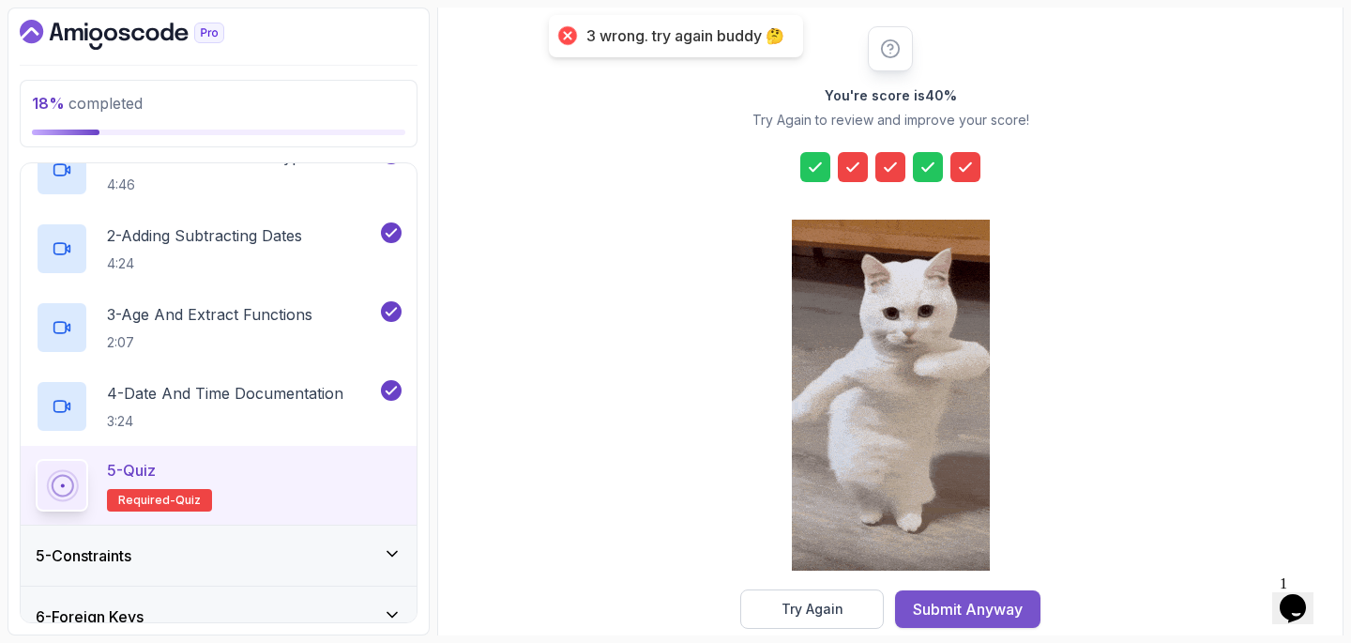
click at [923, 607] on div "Submit Anyway" at bounding box center [968, 609] width 110 height 23
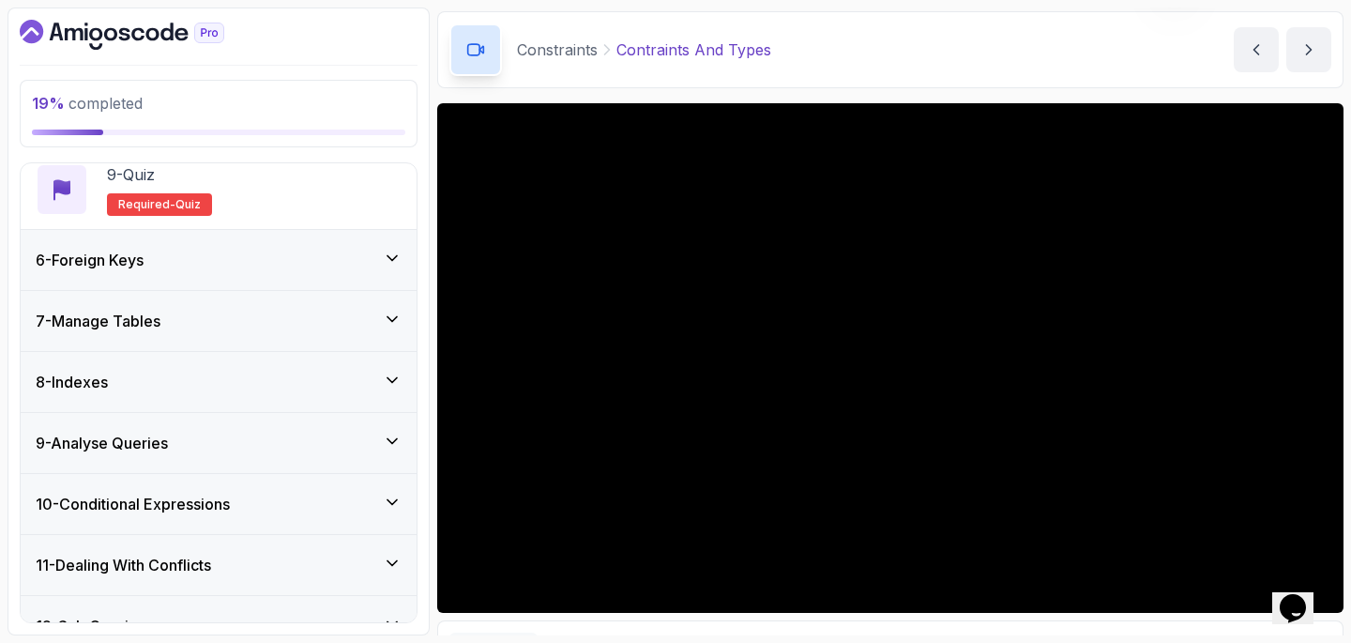
scroll to position [948, 0]
click at [353, 325] on div "7 - Manage Tables" at bounding box center [219, 320] width 366 height 23
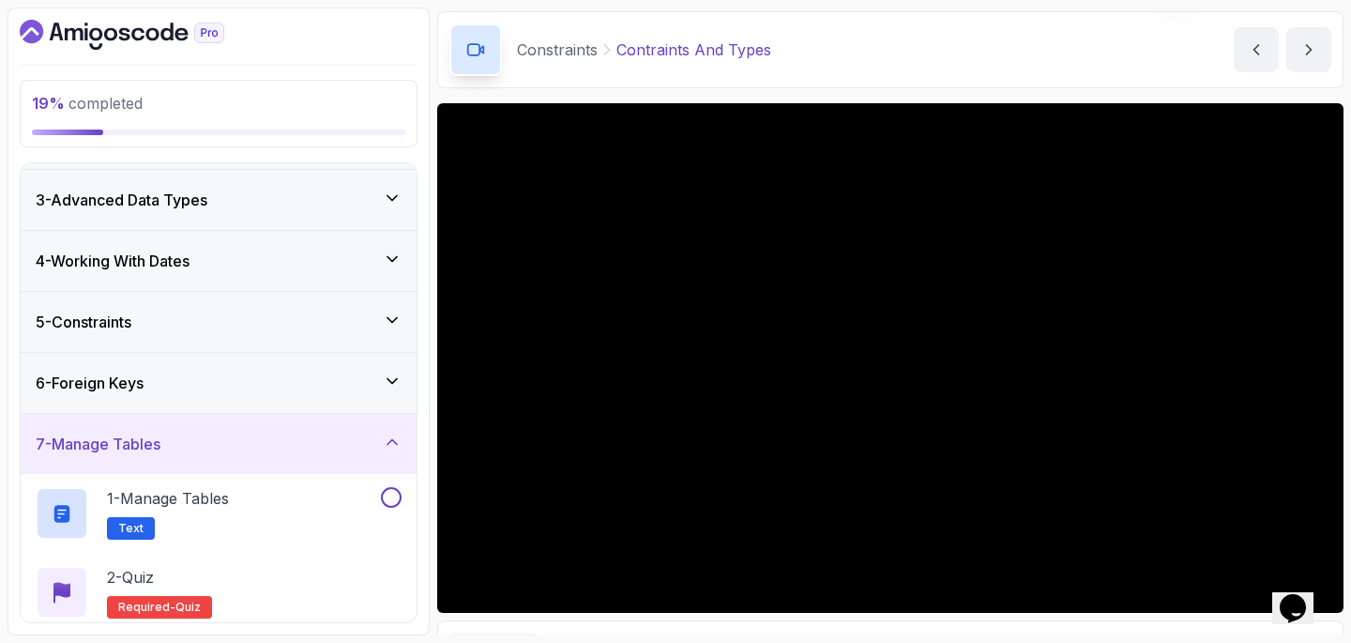
scroll to position [0, 0]
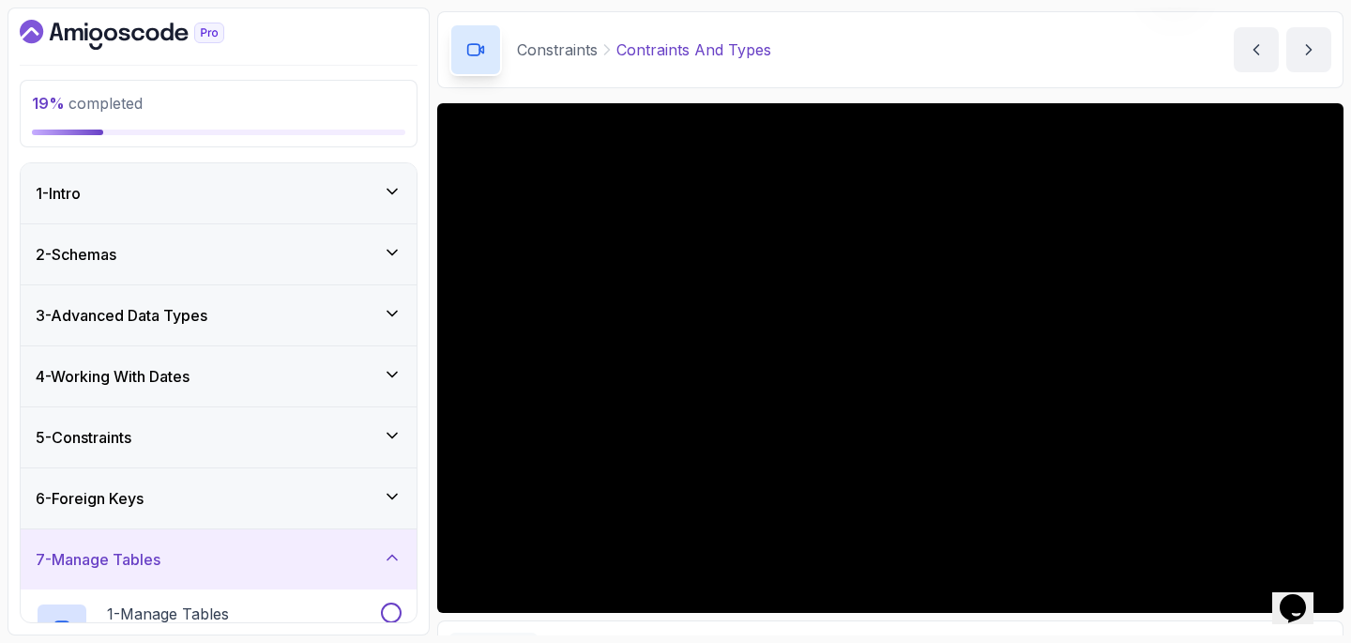
click at [332, 429] on div "5 - Constraints" at bounding box center [219, 437] width 366 height 23
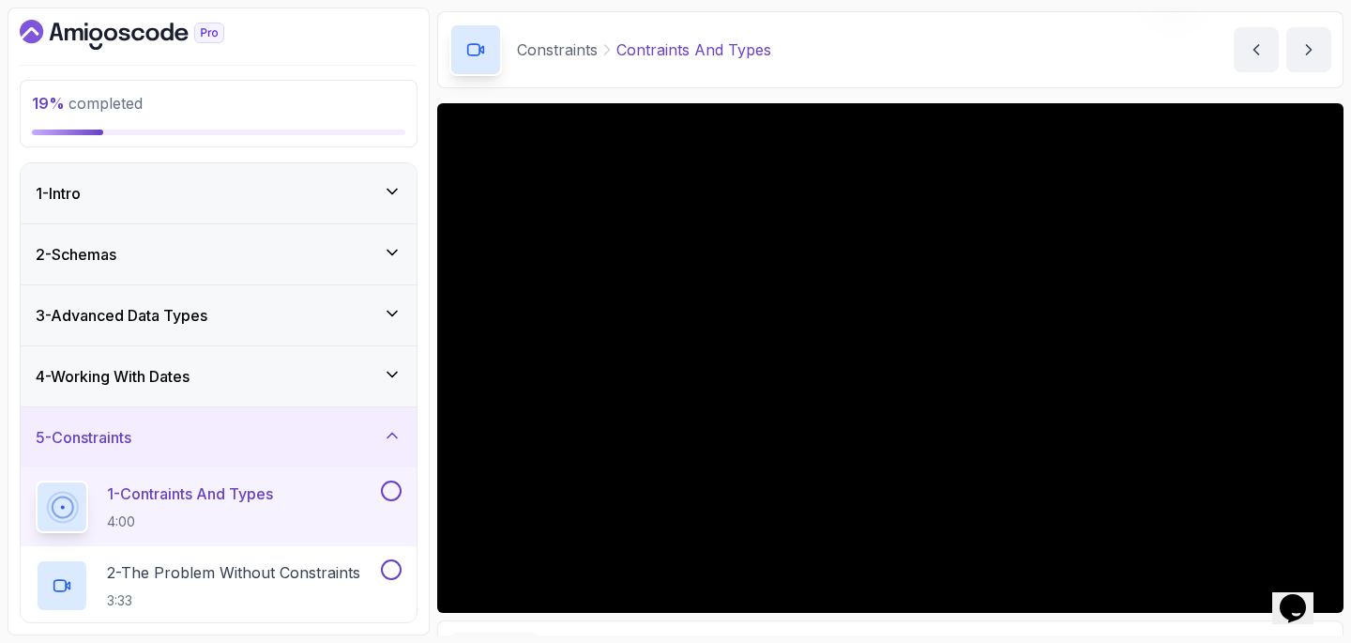
click at [305, 496] on div "1 - Contraints And Types 4:00" at bounding box center [206, 506] width 341 height 53
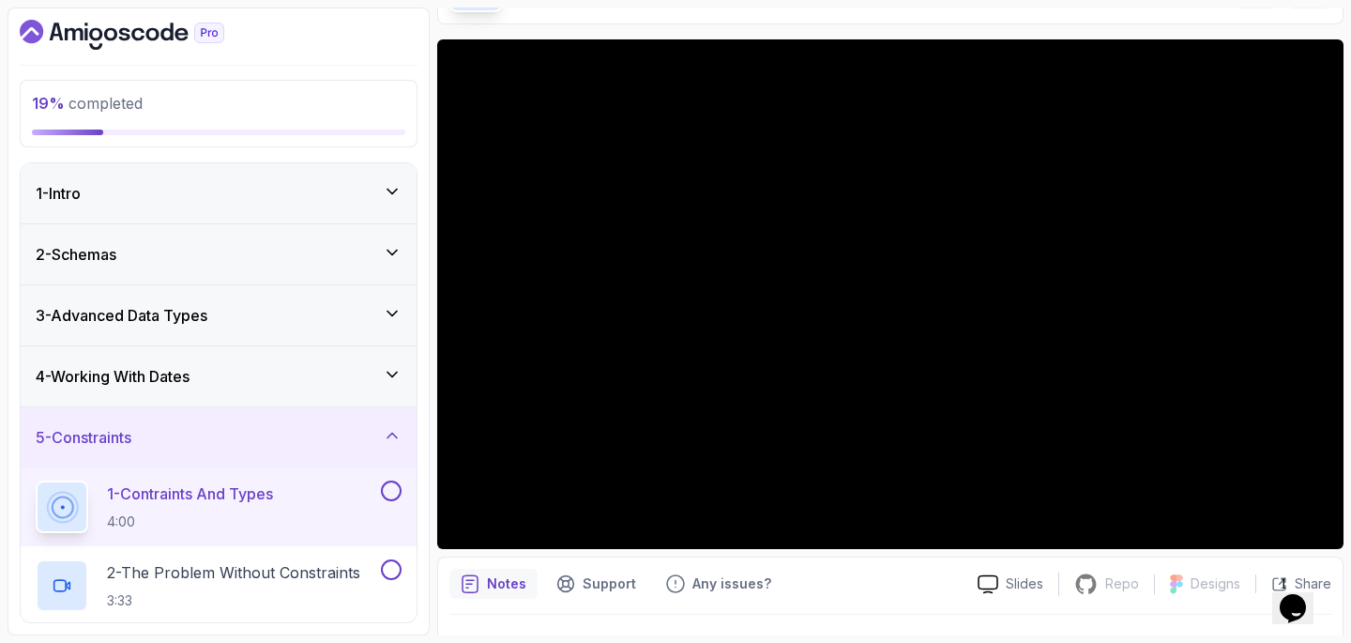
scroll to position [186, 0]
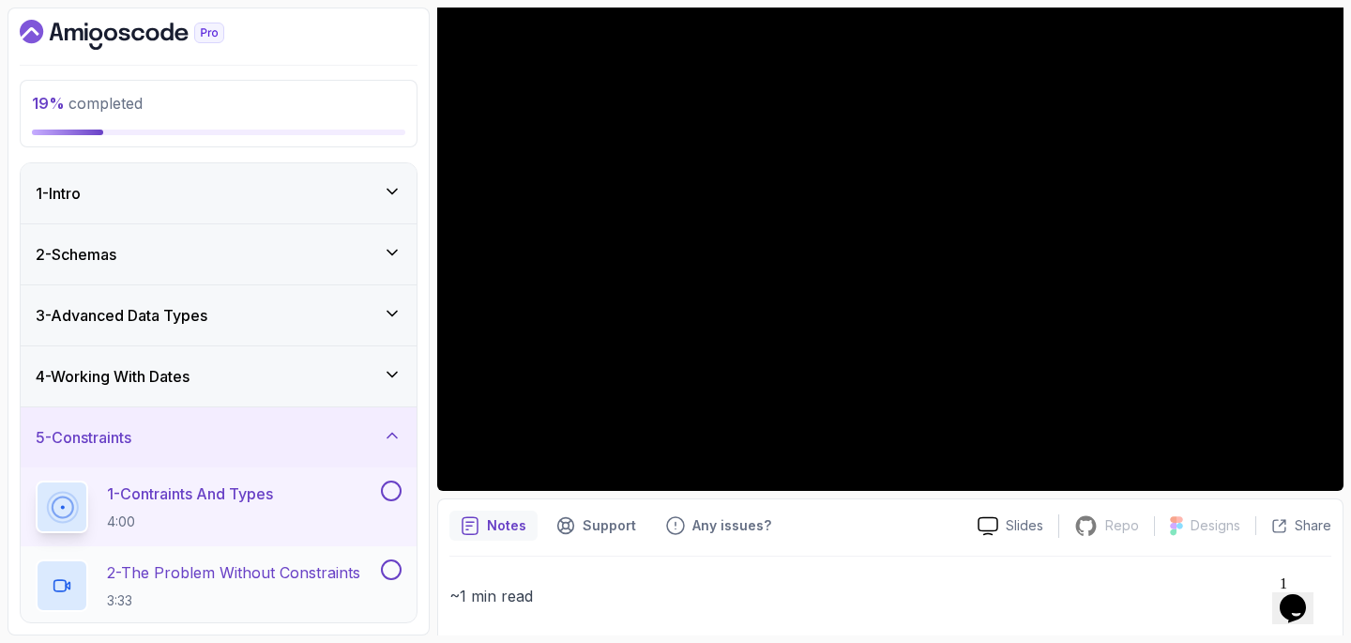
click at [259, 575] on p "2 - The Problem Without Constraints" at bounding box center [233, 572] width 253 height 23
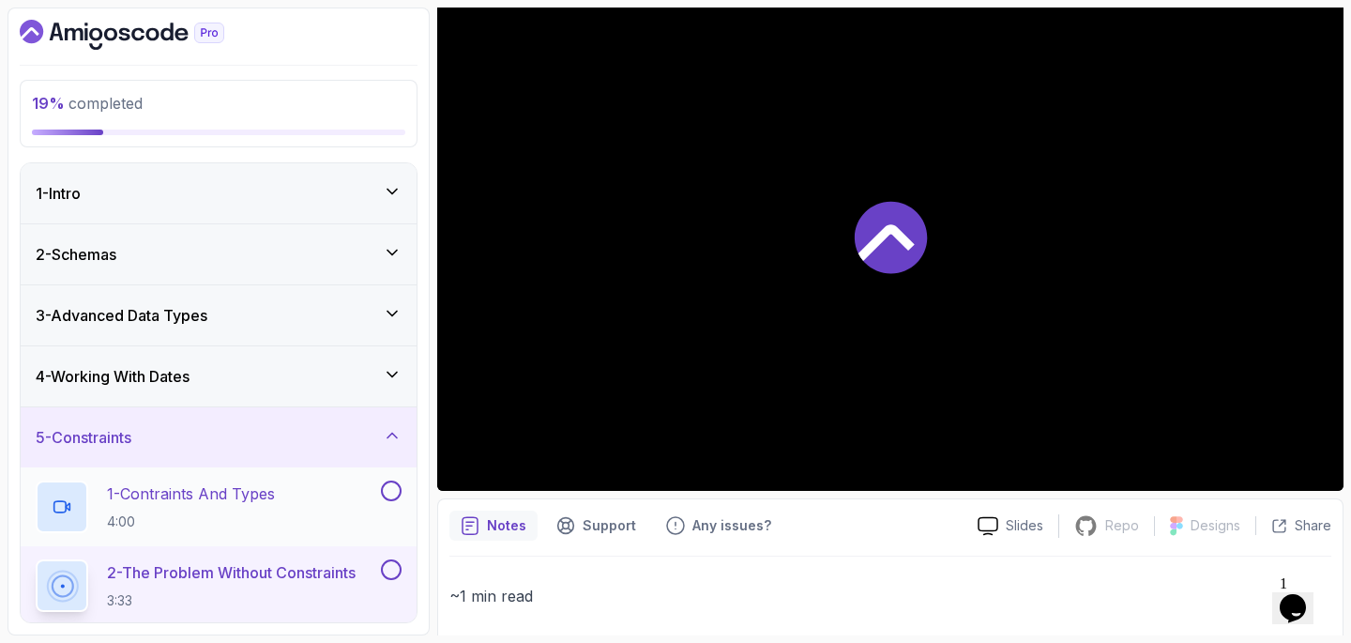
click at [257, 514] on p "4:00" at bounding box center [191, 521] width 168 height 19
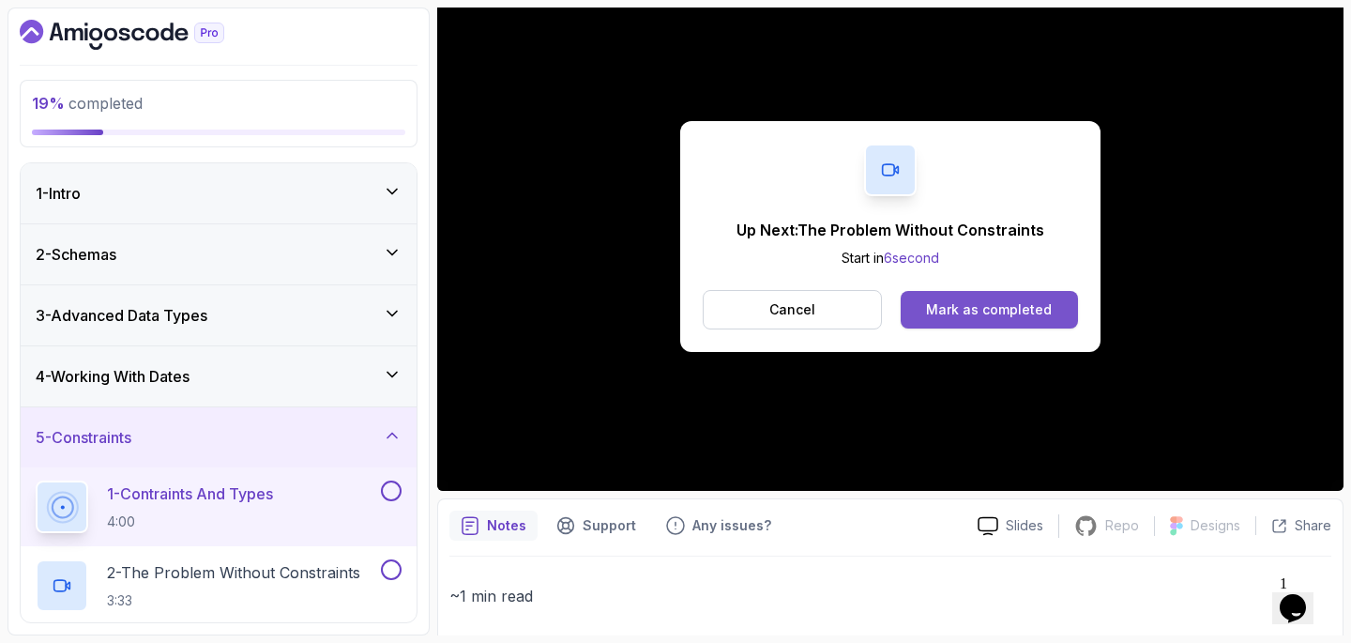
click at [1021, 309] on div "Mark as completed" at bounding box center [989, 309] width 126 height 19
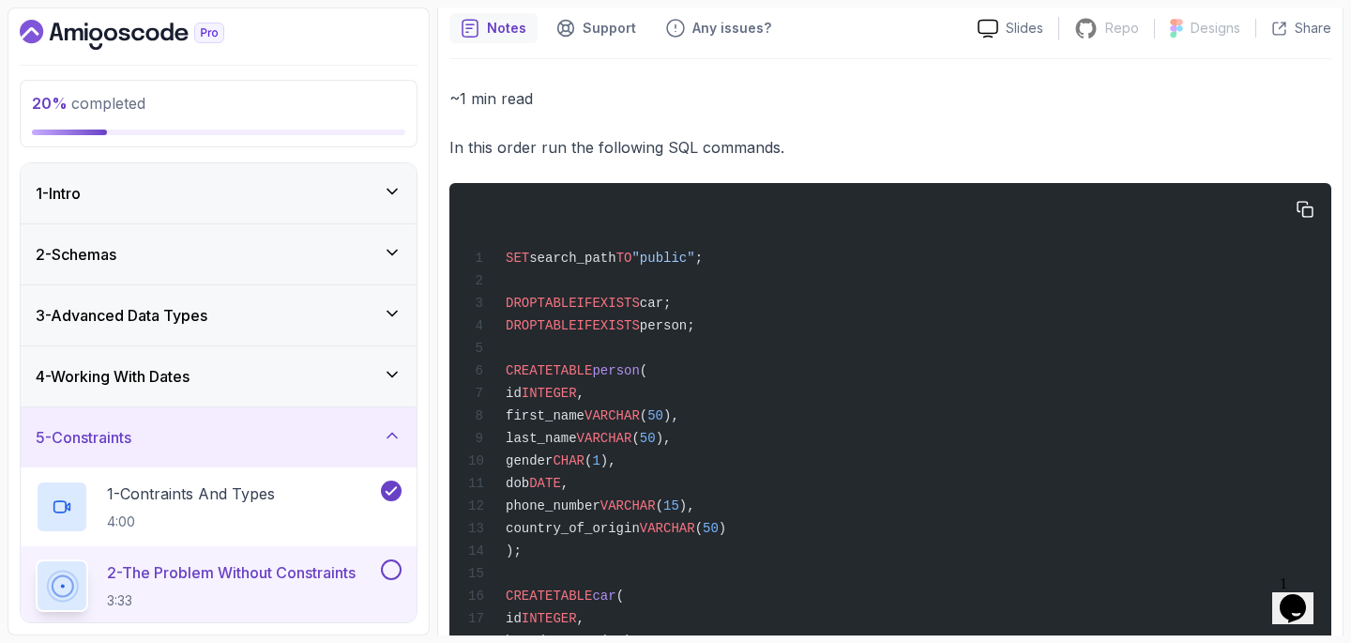
scroll to position [688, 0]
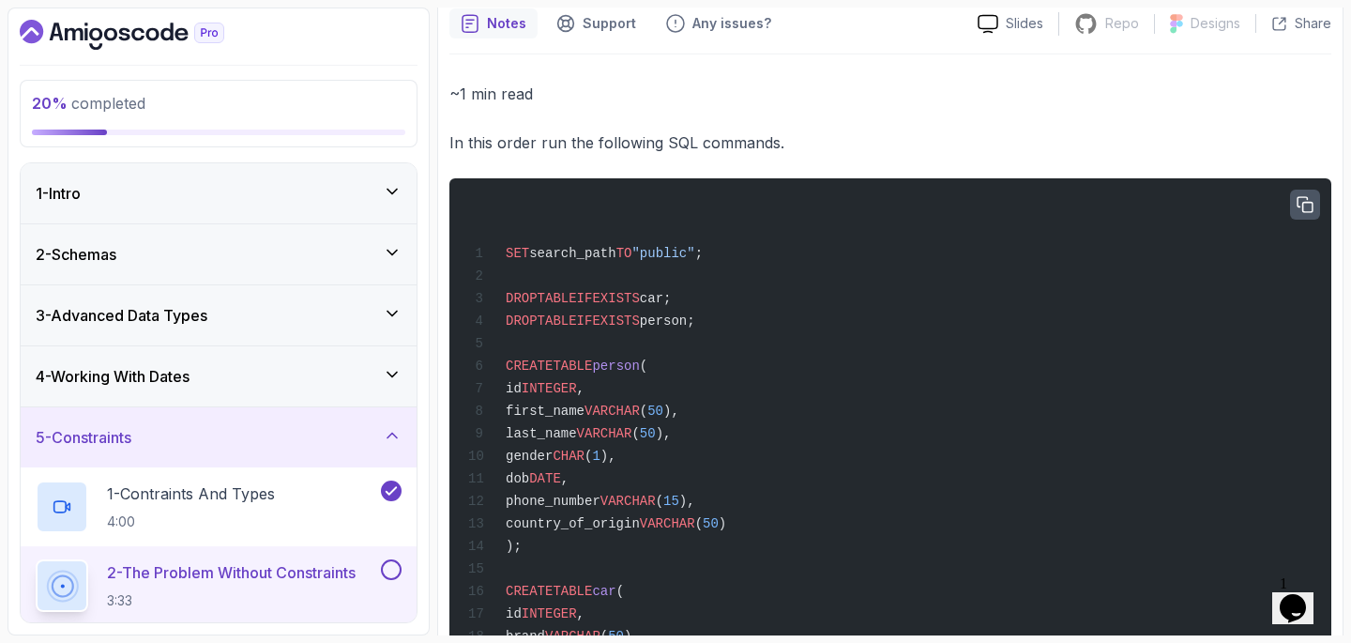
click at [1307, 208] on icon "button" at bounding box center [1305, 205] width 17 height 17
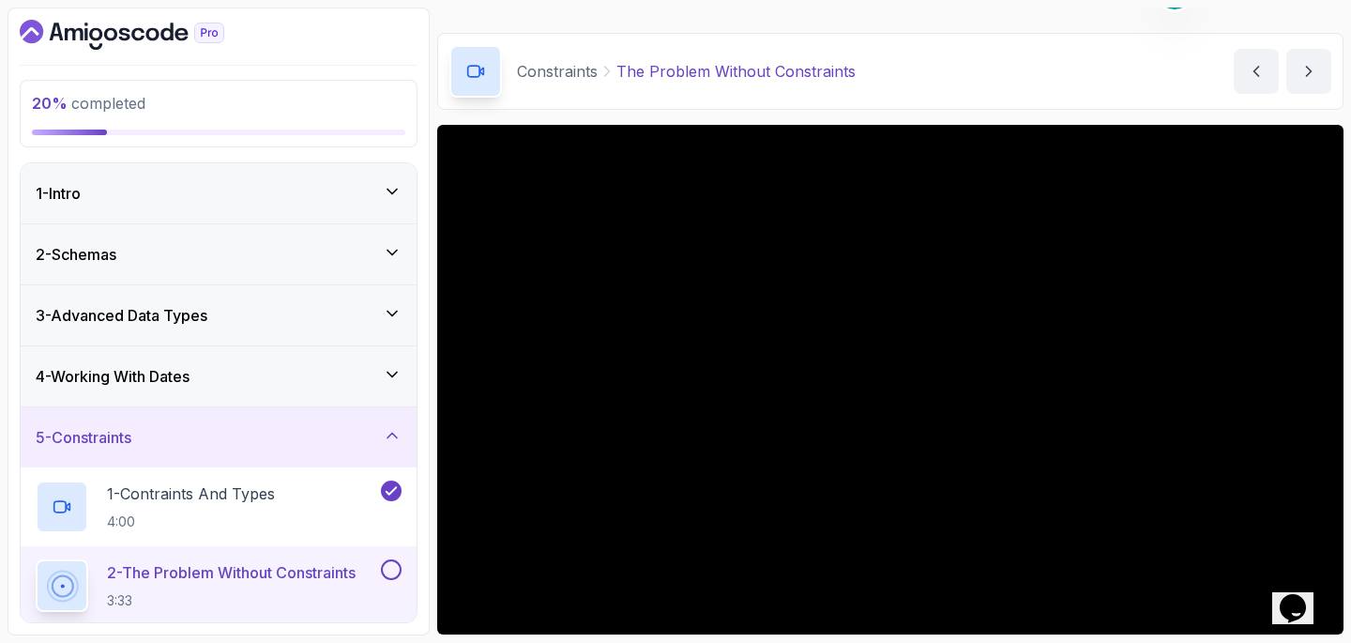
scroll to position [159, 0]
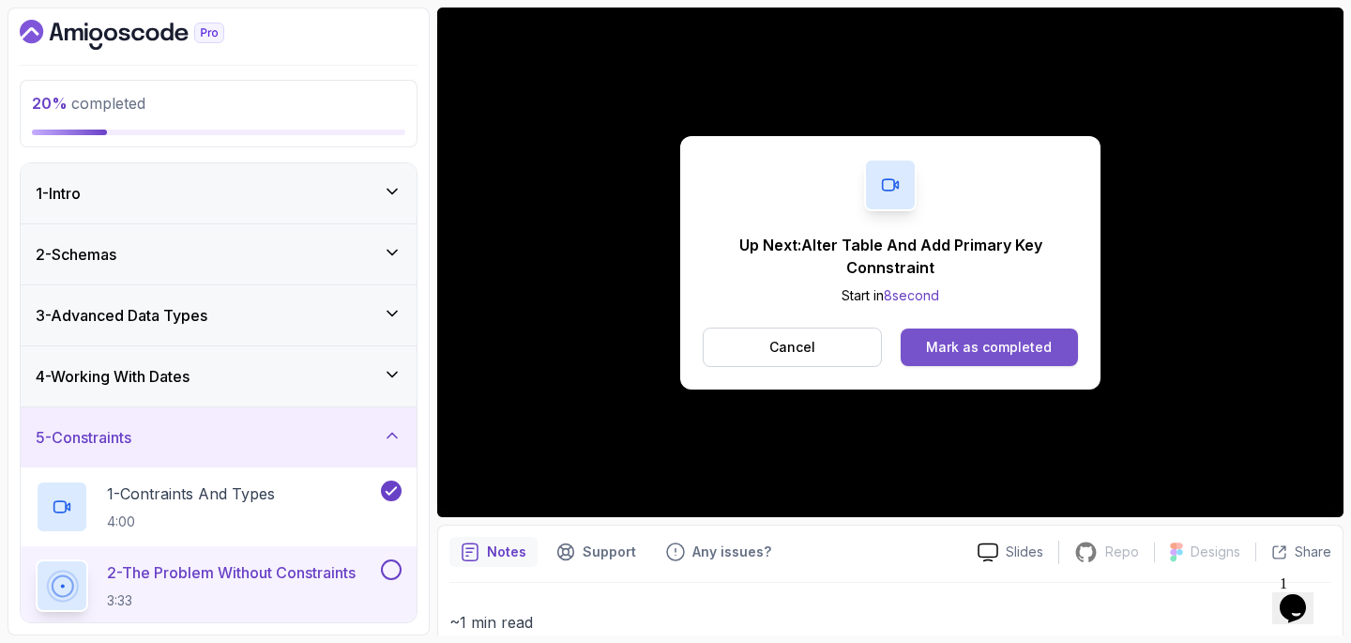
click at [940, 344] on div "Mark as completed" at bounding box center [989, 347] width 126 height 19
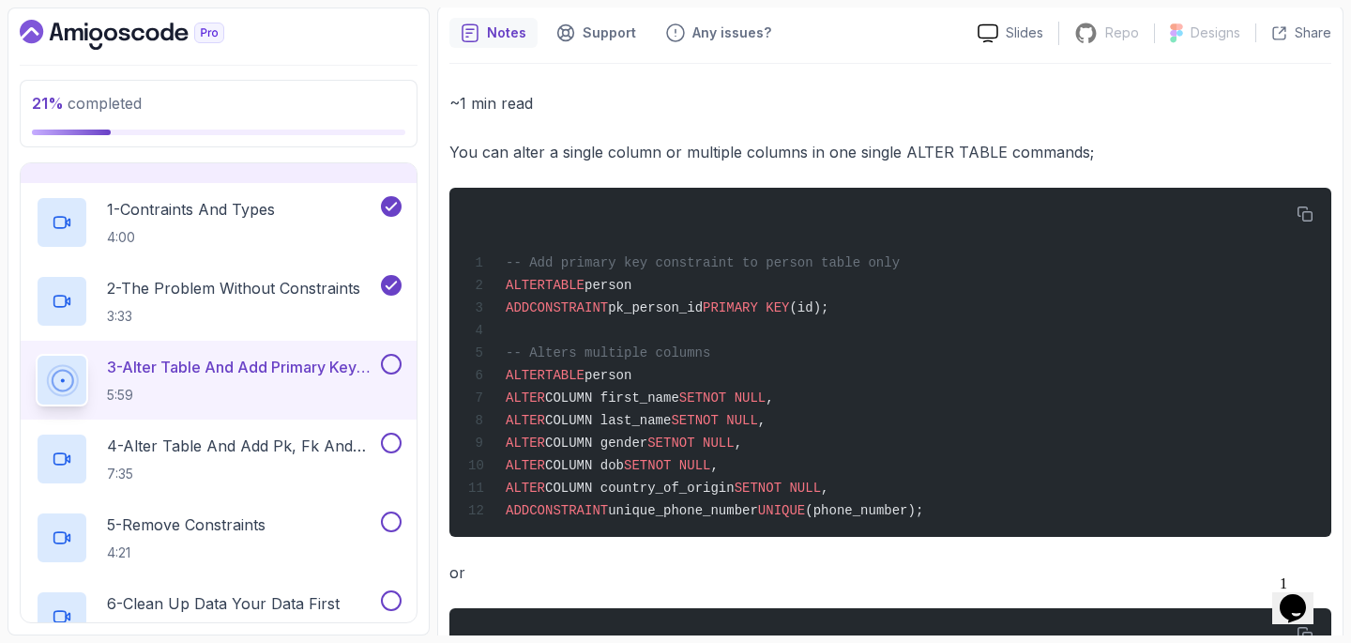
scroll to position [686, 0]
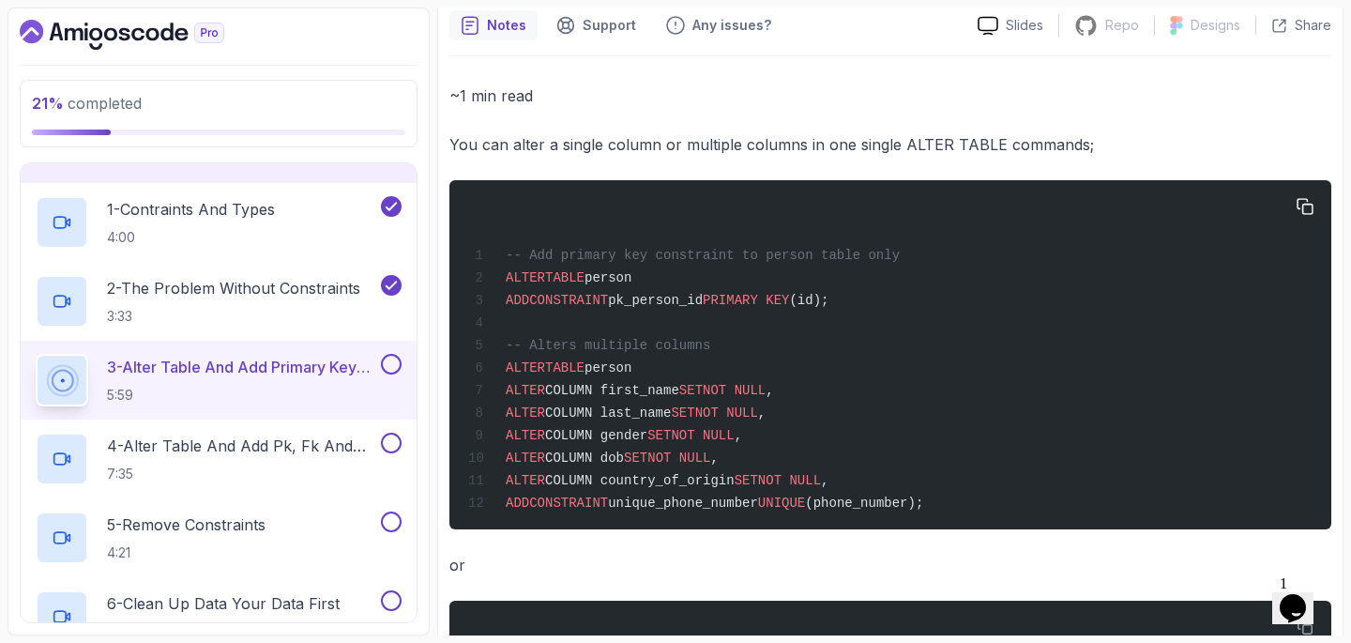
drag, startPoint x: 958, startPoint y: 512, endPoint x: 496, endPoint y: 372, distance: 482.5
click at [496, 372] on div "-- Add primary key constraint to person table only ALTER TABLE person ADD CONST…" at bounding box center [890, 354] width 852 height 326
copy code "ALTER TABLE person ALTER COLUMN first_name SET NOT NULL , ALTER COLUMN last_nam…"
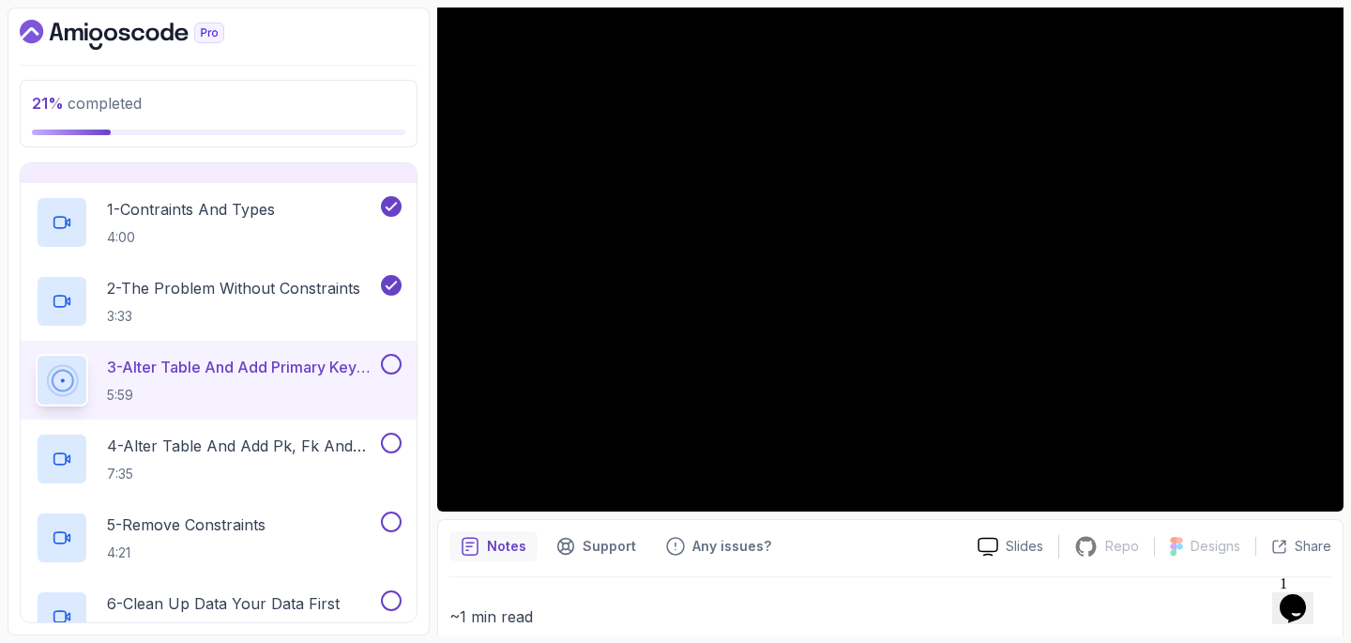
scroll to position [159, 0]
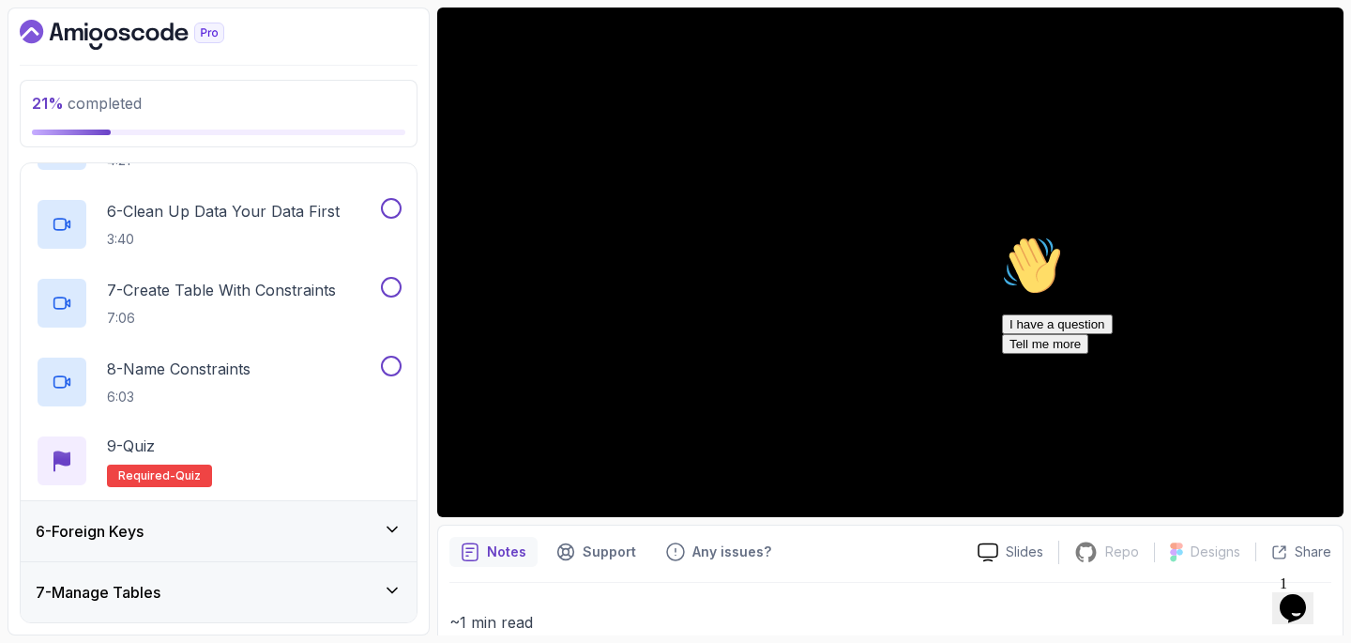
scroll to position [702, 0]
